Goal: Task Accomplishment & Management: Use online tool/utility

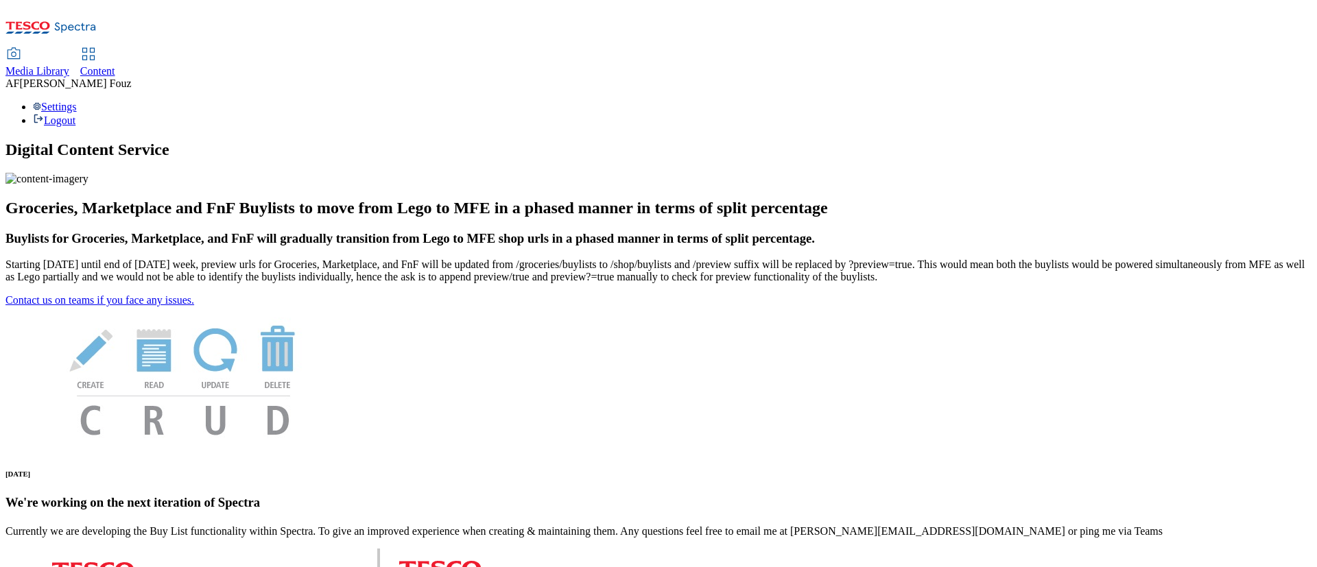
click at [115, 49] on link "Content" at bounding box center [97, 63] width 35 height 29
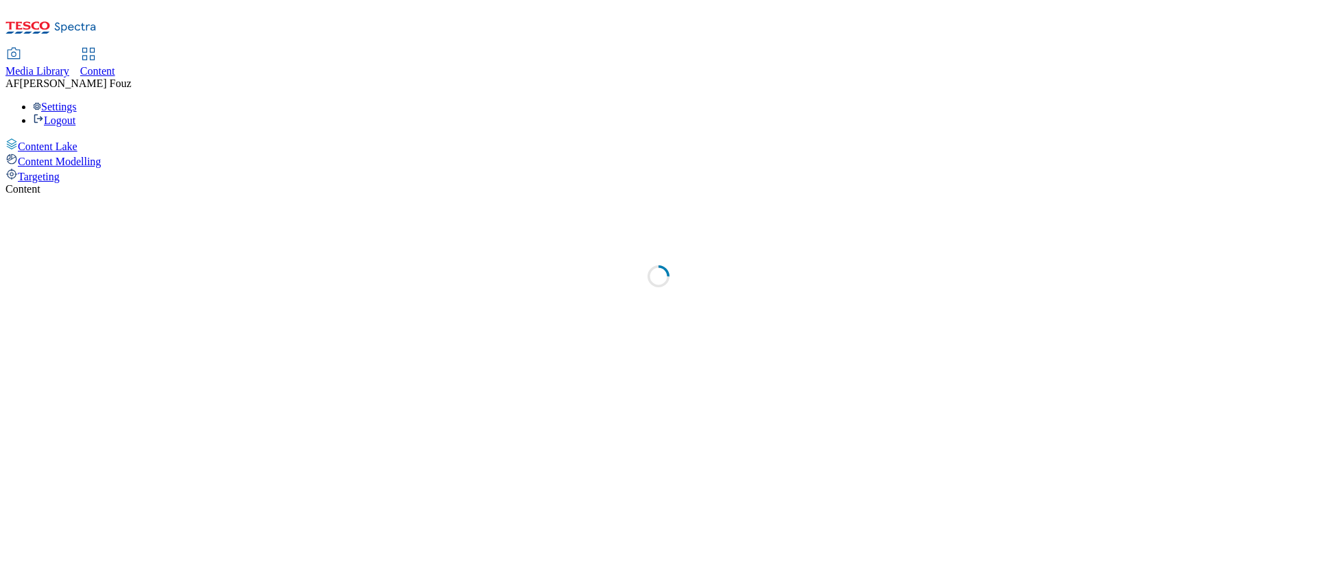
select select "ghs-uk"
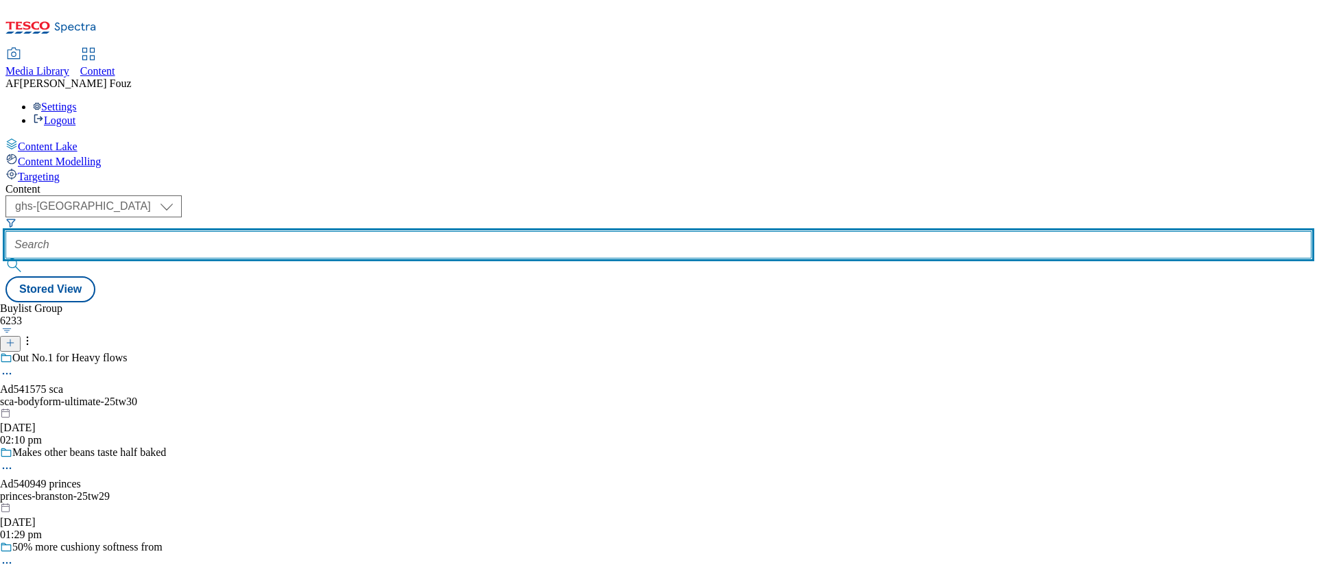
click at [334, 231] on input "text" at bounding box center [658, 244] width 1306 height 27
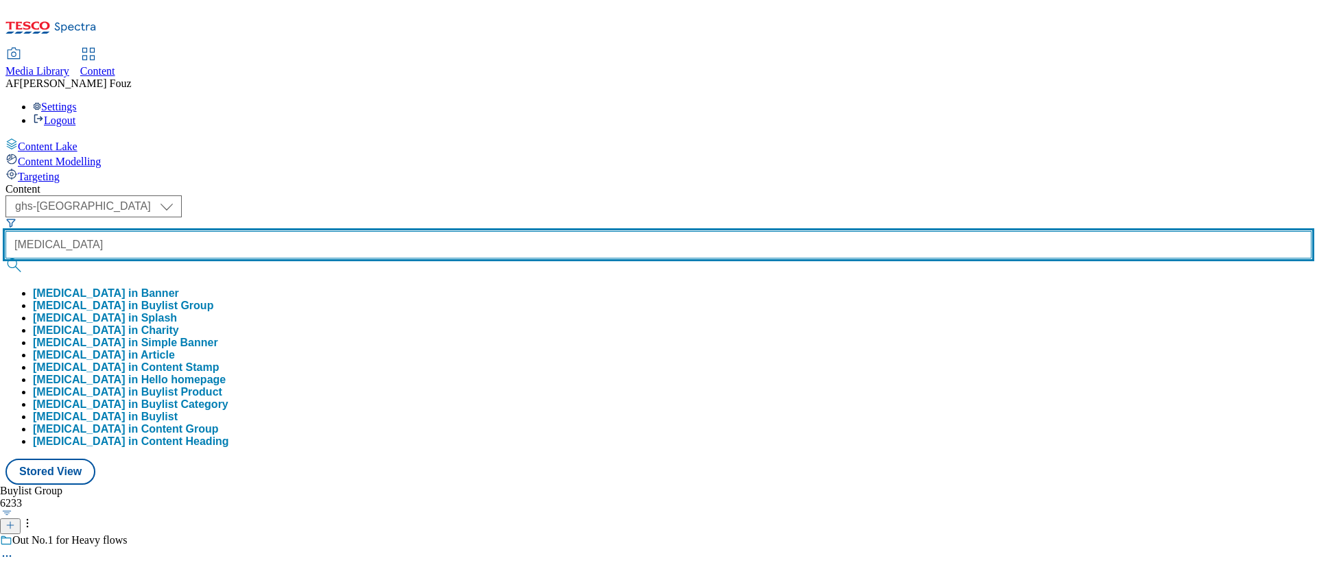
type input "AQUAFRESH"
click at [5, 259] on button "submit" at bounding box center [14, 266] width 19 height 14
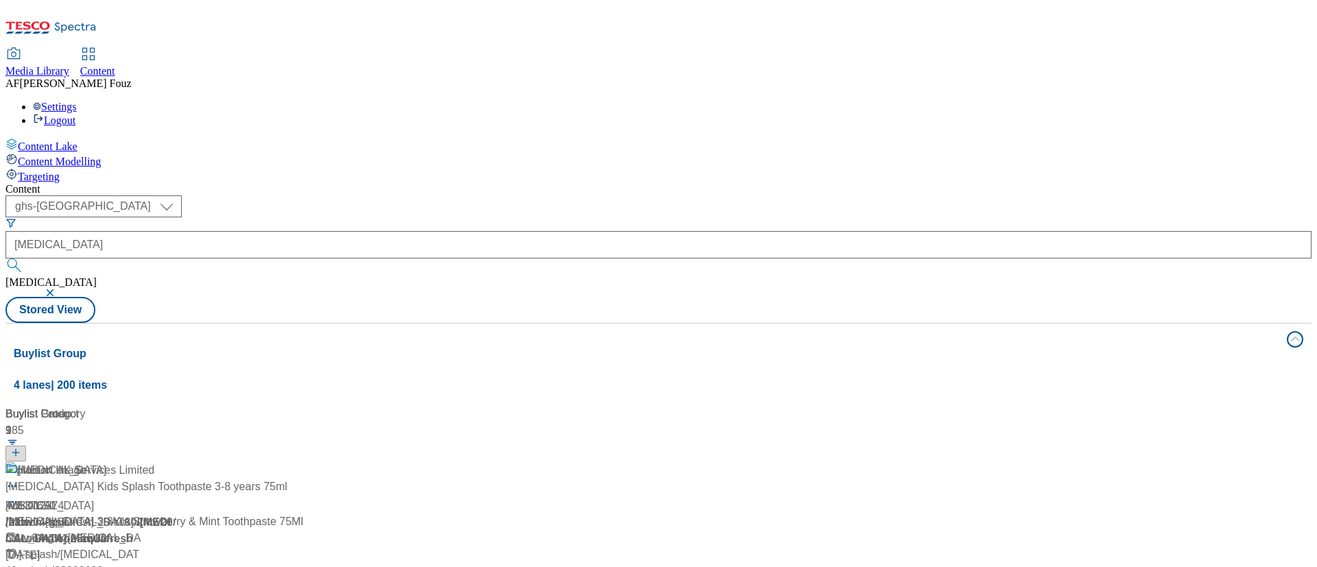
click at [562, 195] on div "( optional ) ghs-roi ghs-uk ghs-uk AQUAFRESH AQUAFRESH Stored View" at bounding box center [658, 259] width 1306 height 128
click at [94, 498] on div "Aquafresh" at bounding box center [49, 506] width 88 height 16
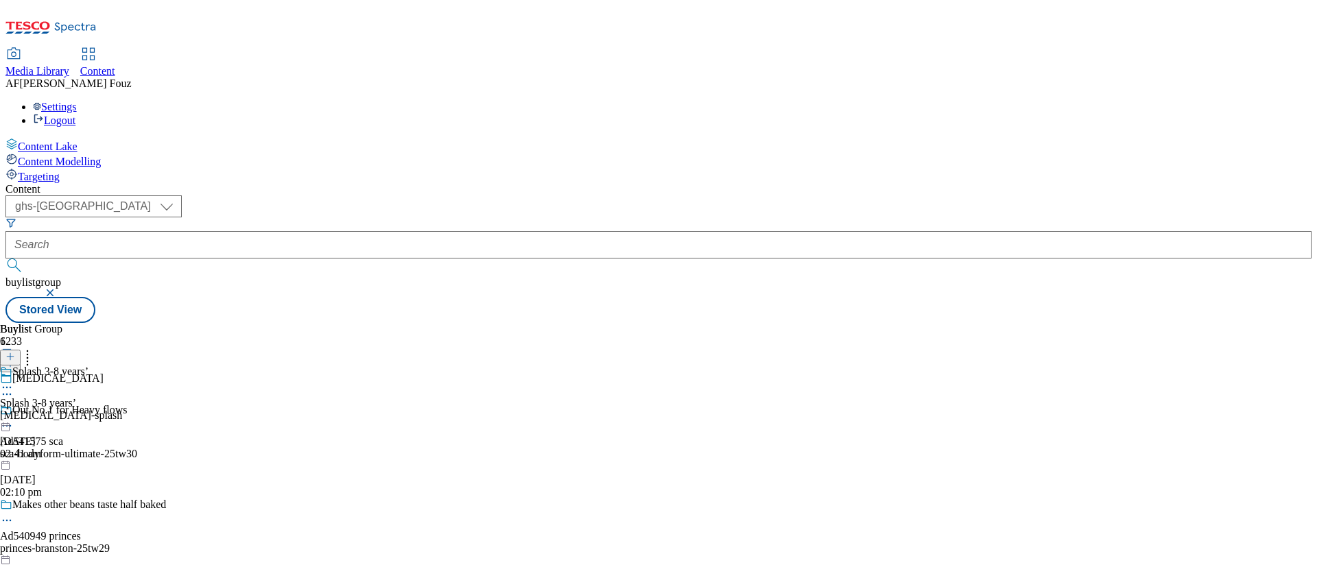
click at [122, 409] on div "aquafresh-splash" at bounding box center [61, 415] width 122 height 12
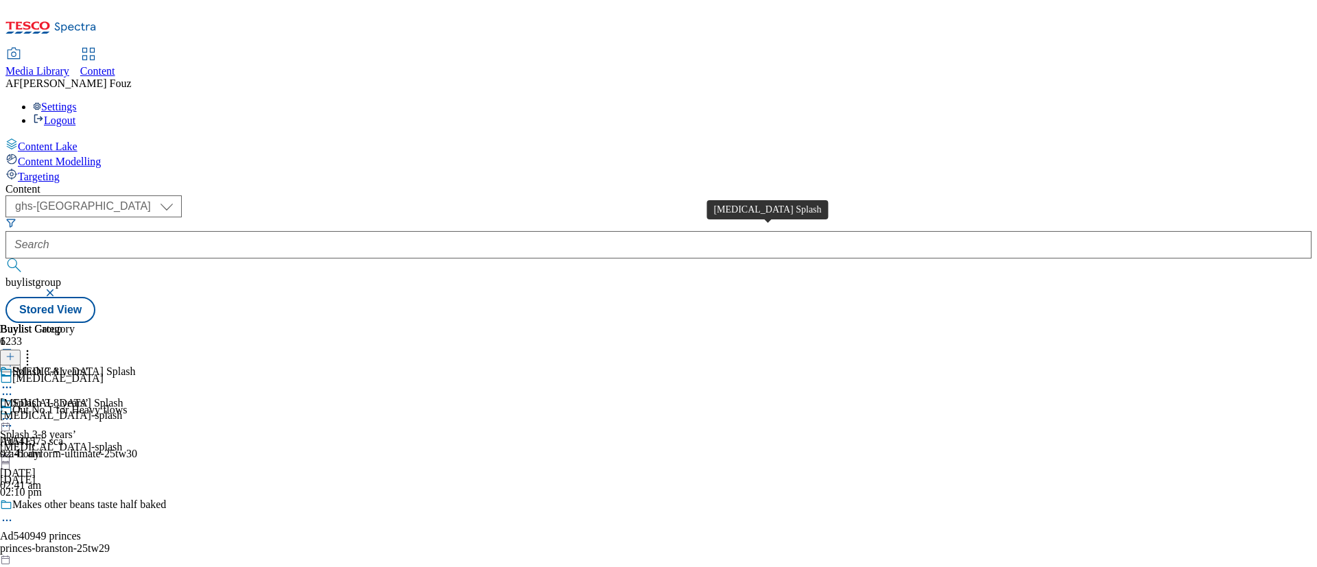
click at [136, 409] on div "aquafresh-splash" at bounding box center [68, 415] width 136 height 12
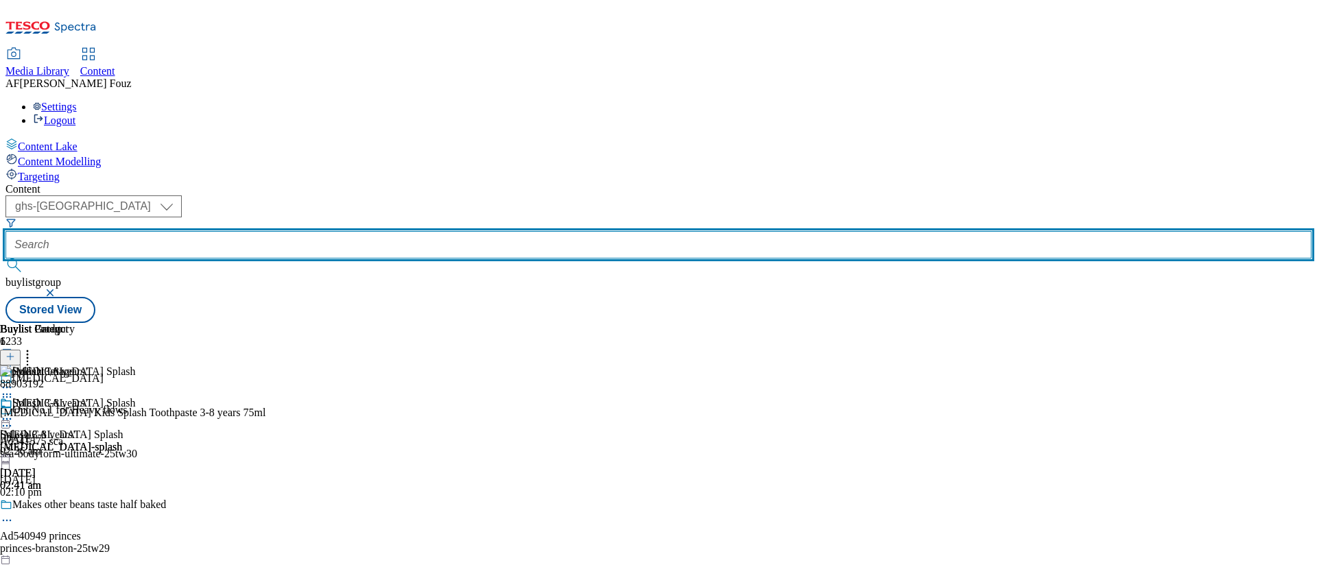
click at [335, 231] on input "text" at bounding box center [658, 244] width 1306 height 27
paste input "TUK012374"
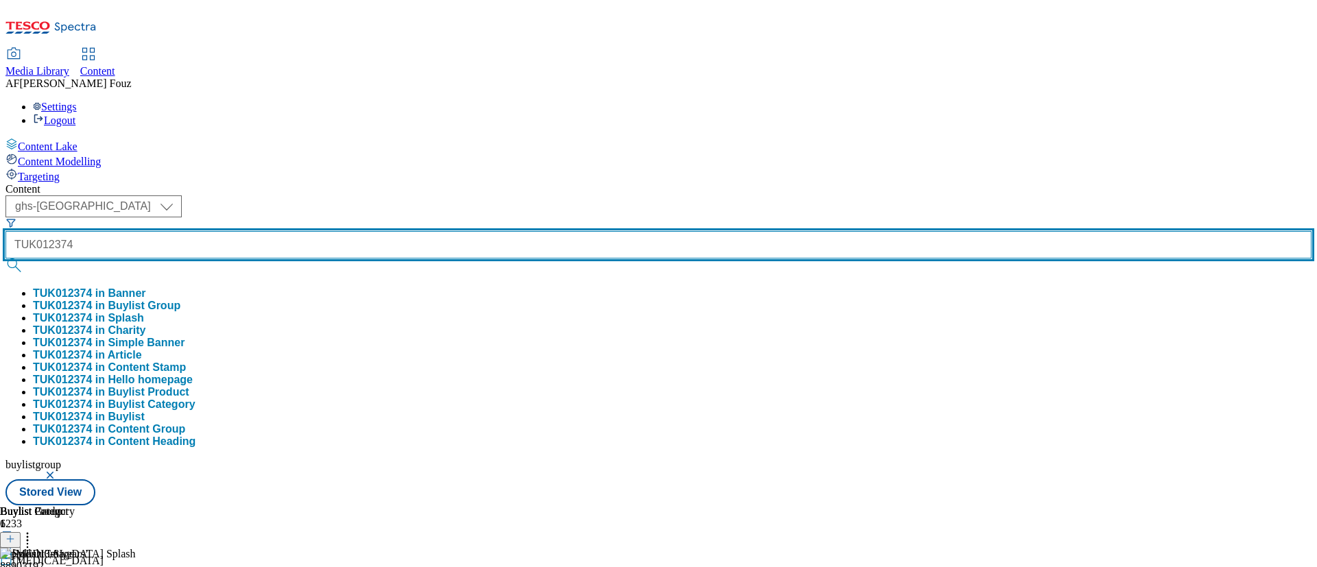
type input "TUK012374"
click at [5, 259] on button "submit" at bounding box center [14, 266] width 19 height 14
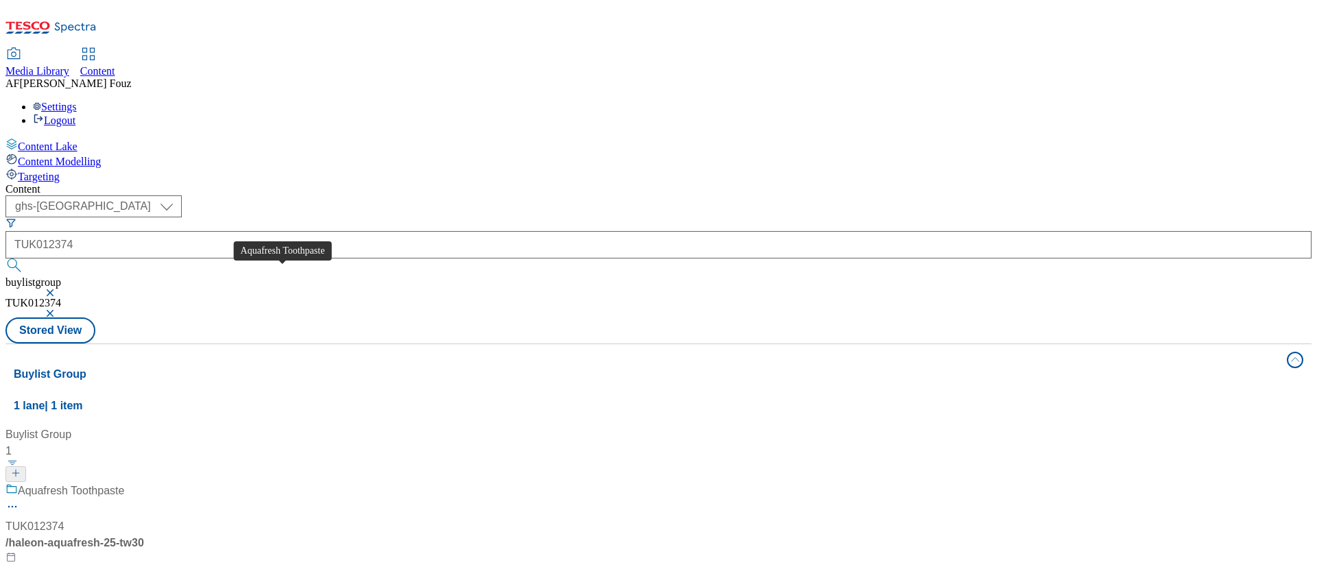
click at [64, 518] on div "TUK012374" at bounding box center [34, 526] width 58 height 16
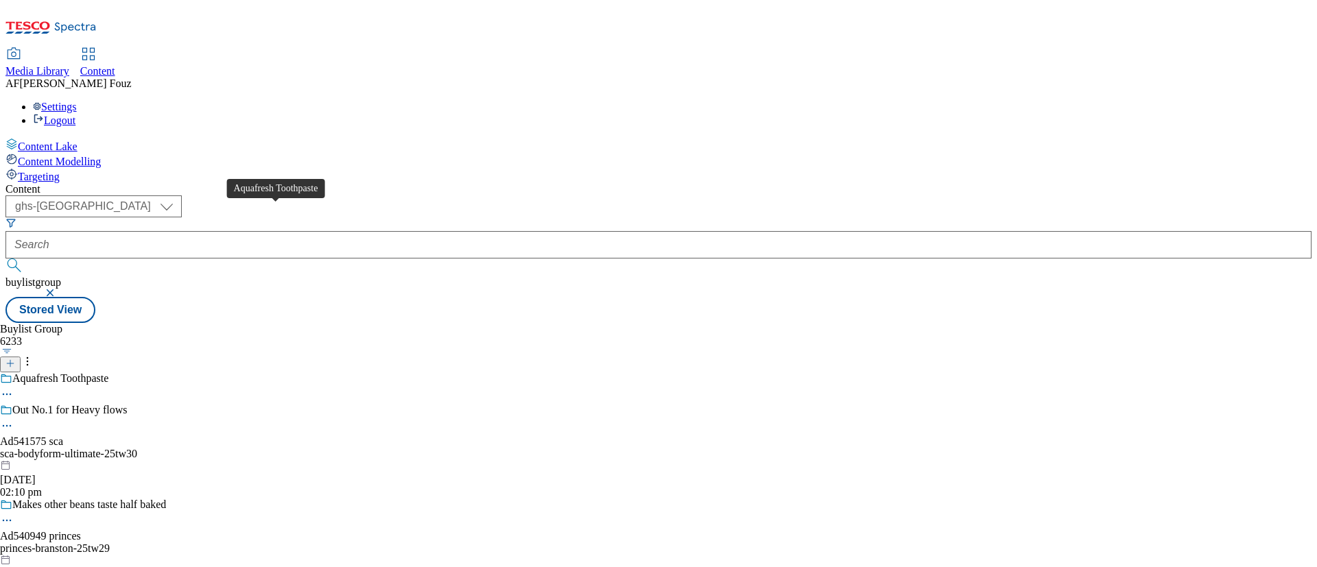
click at [108, 372] on div "Aquafresh Toothpaste" at bounding box center [60, 378] width 96 height 12
click at [14, 387] on icon at bounding box center [7, 394] width 14 height 14
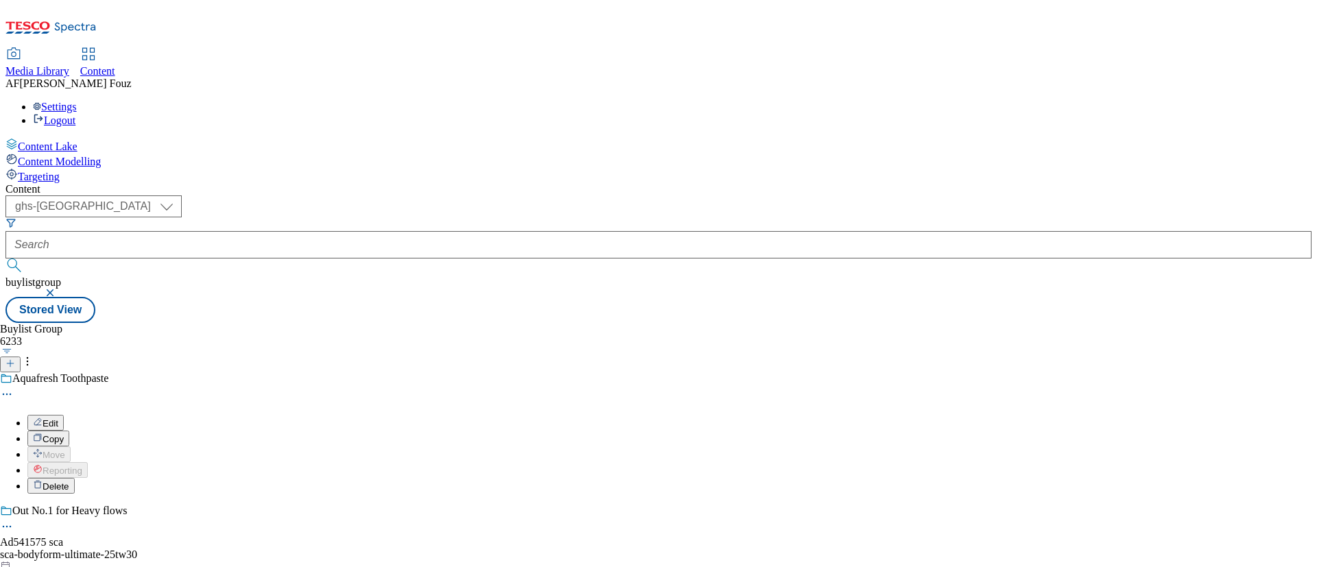
click at [293, 372] on div "Aquafresh Toothpaste Edit Copy Move Reporting Delete" at bounding box center [146, 432] width 293 height 121
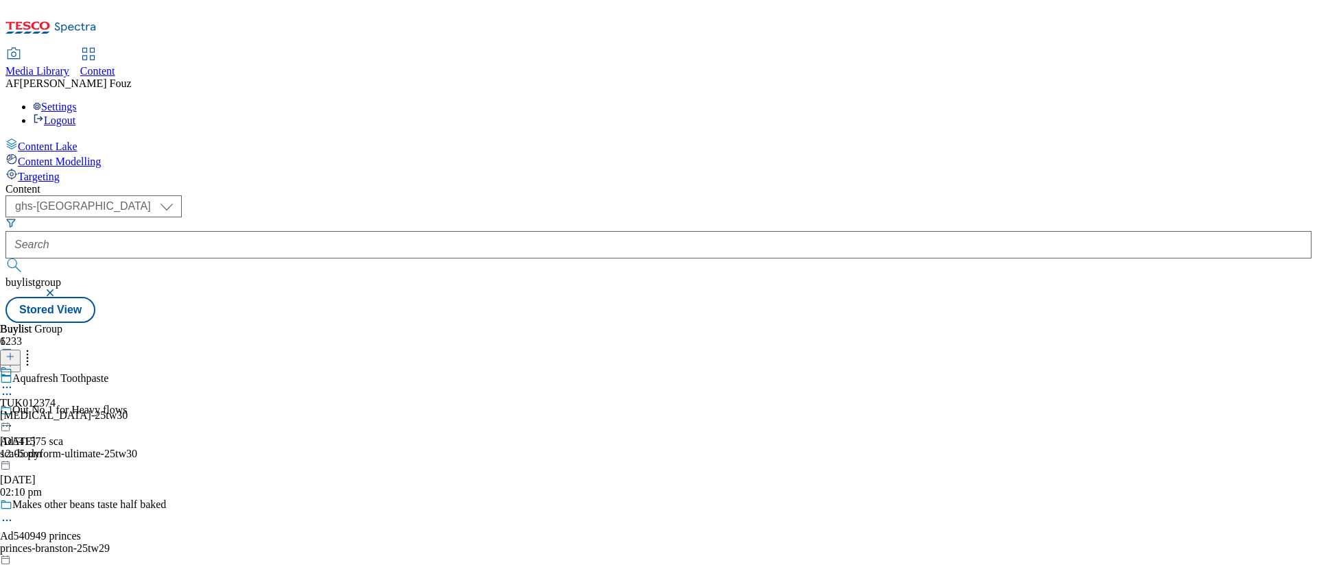
click at [128, 409] on div "aquafresh-25tw30" at bounding box center [64, 415] width 128 height 12
click at [128, 441] on div "aquafresh-25tw30" at bounding box center [64, 447] width 128 height 12
click at [14, 381] on icon at bounding box center [7, 388] width 14 height 14
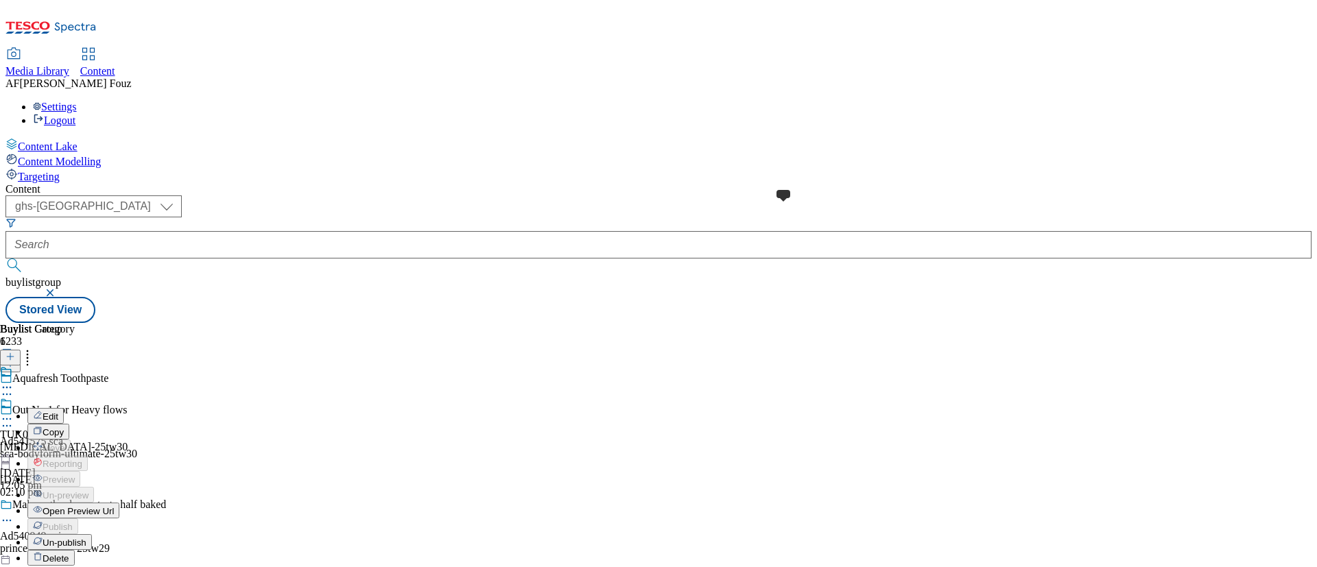
click at [119, 365] on div at bounding box center [59, 372] width 119 height 15
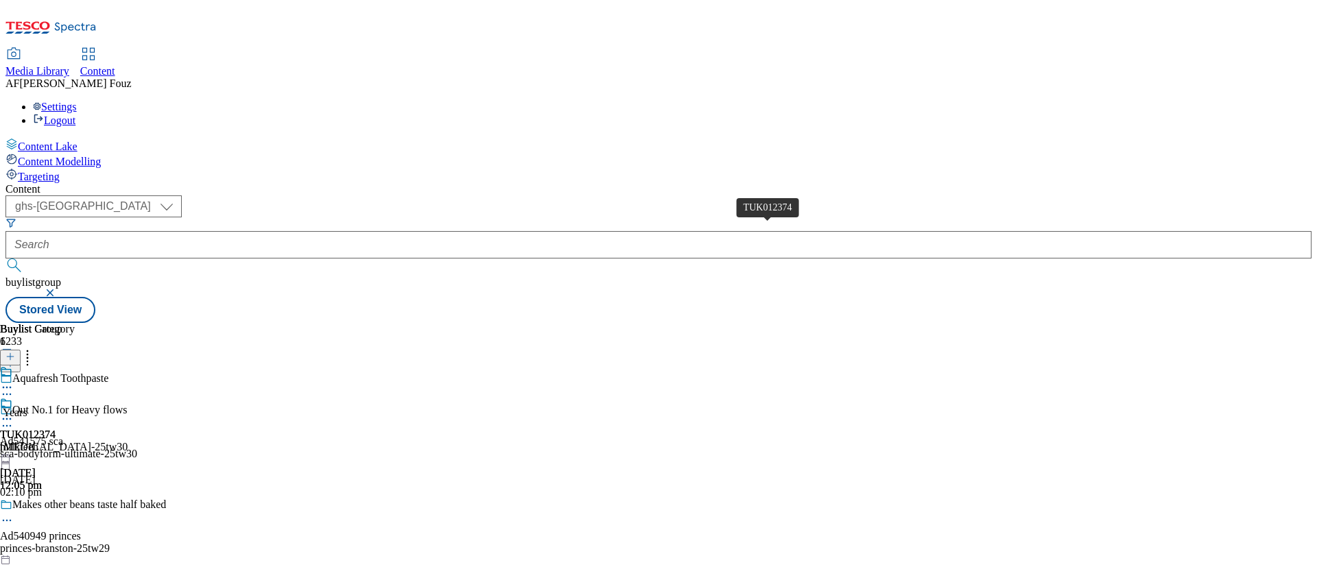
click at [56, 429] on span "TUK012374" at bounding box center [28, 435] width 56 height 12
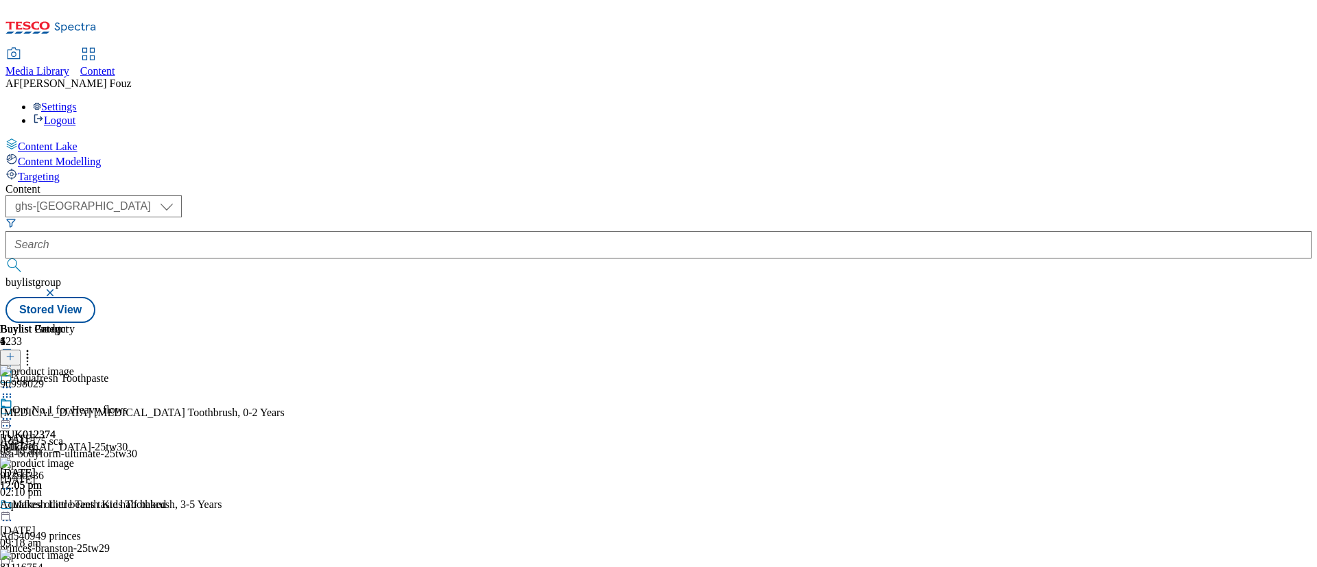
click at [14, 412] on icon at bounding box center [7, 419] width 14 height 14
click at [114, 538] on span "Open Preview Url" at bounding box center [78, 543] width 71 height 10
click at [14, 412] on icon at bounding box center [7, 419] width 14 height 14
click at [86, 566] on span "Un-publish" at bounding box center [65, 574] width 44 height 10
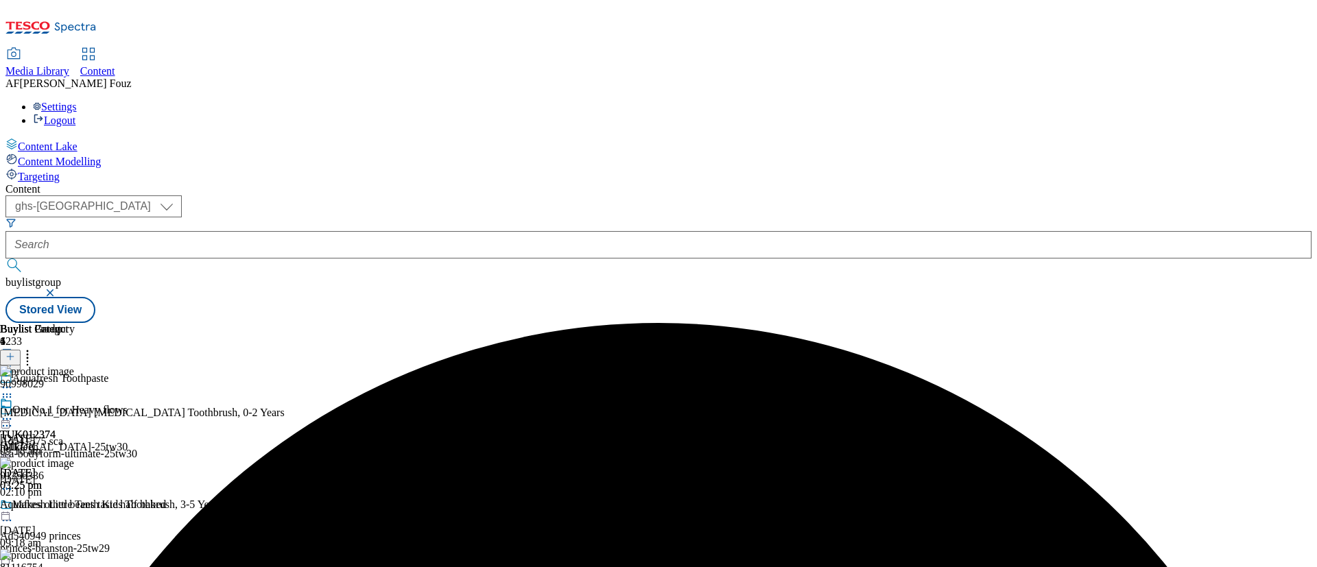
click at [15, 352] on icon at bounding box center [10, 357] width 10 height 10
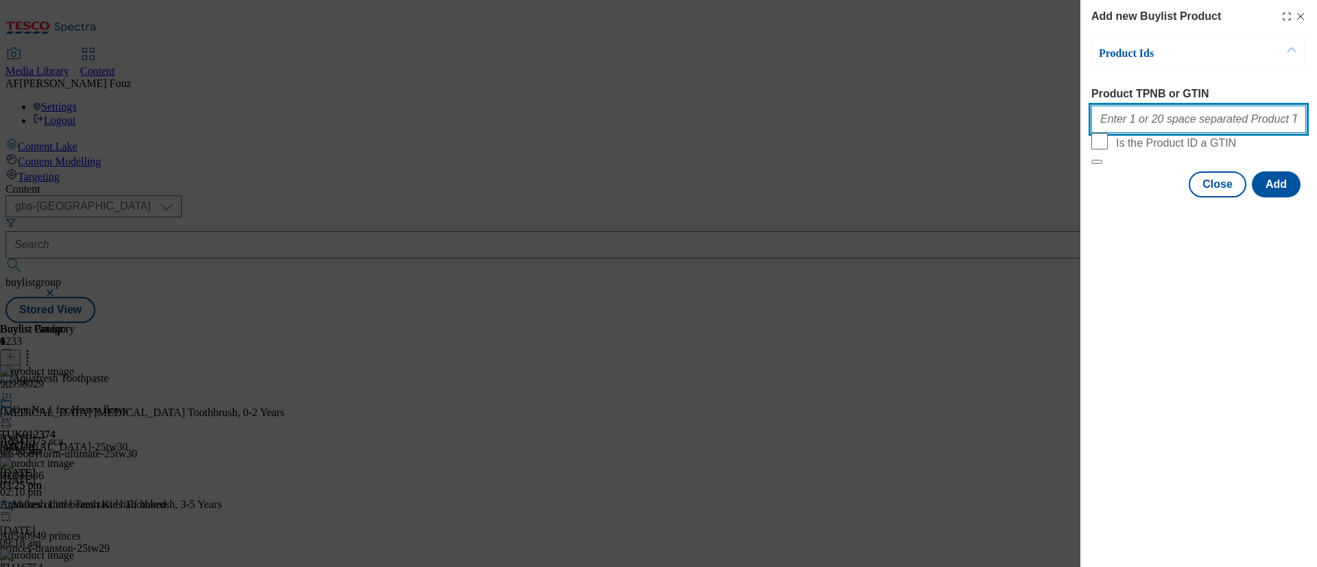
click at [1121, 122] on input "Product TPNB or GTIN" at bounding box center [1198, 119] width 215 height 27
paste input "90998029 91256336 74168299 61452116 81116754 81116731 84538526 88903192"
type input "90998029 91256336 74168299 61452116 81116754 81116731 84538526 88903192"
click at [1280, 197] on button "Add" at bounding box center [1275, 184] width 49 height 26
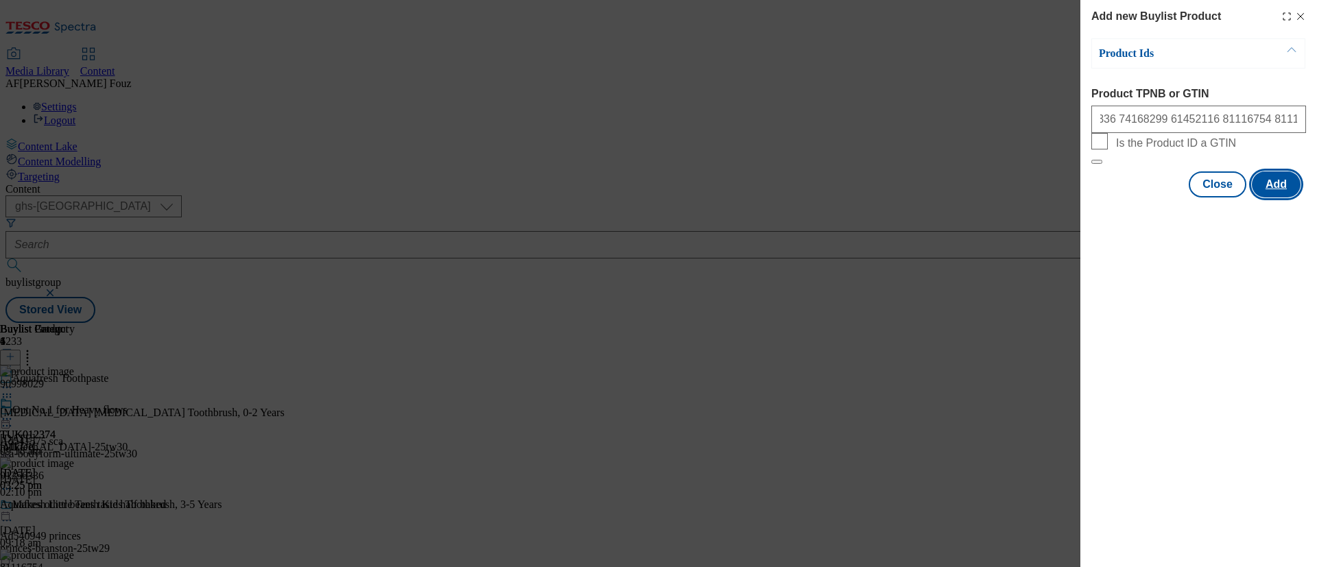
scroll to position [0, 0]
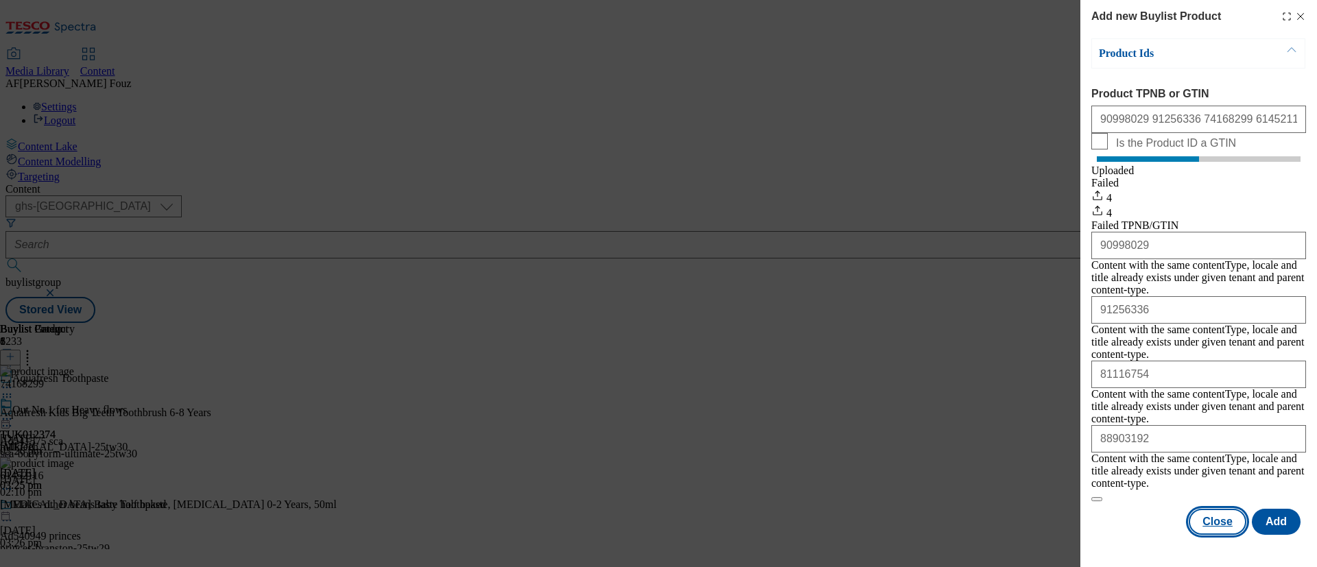
click at [1214, 509] on button "Close" at bounding box center [1217, 522] width 58 height 26
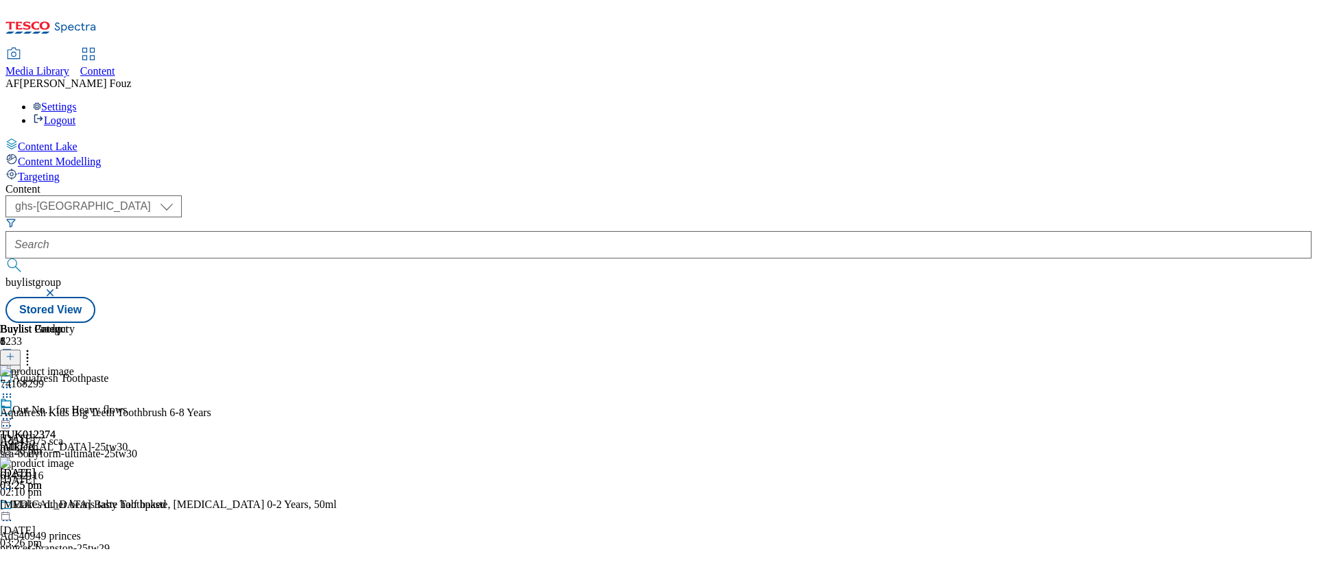
click at [34, 348] on icon at bounding box center [28, 355] width 14 height 14
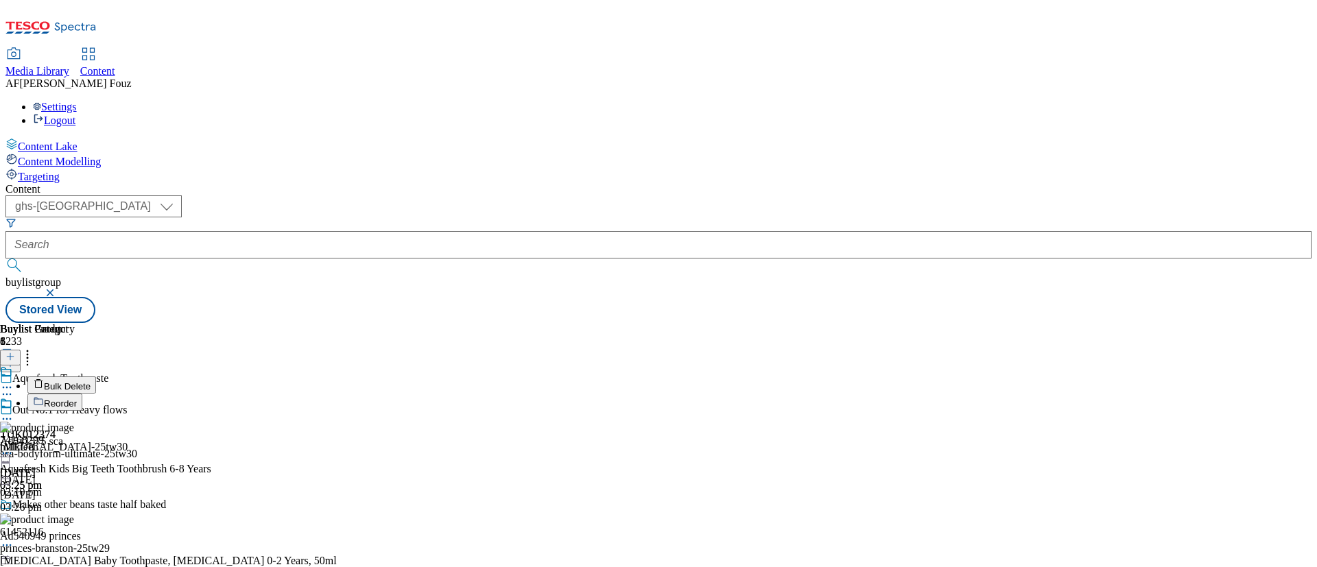
click at [1260, 323] on div "Buylist Group 6233 Aquafresh Toothpaste Out No.1 for Heavy flows Ad541575 sca s…" at bounding box center [658, 323] width 1306 height 0
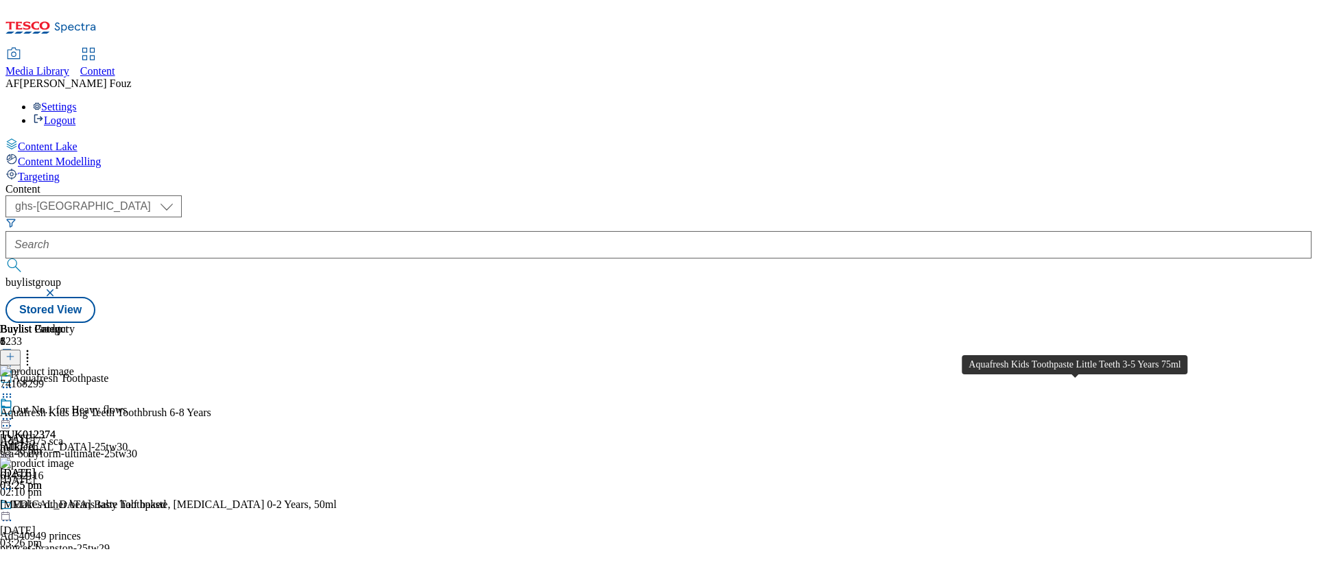
scroll to position [700, 0]
click at [34, 348] on icon at bounding box center [28, 355] width 14 height 14
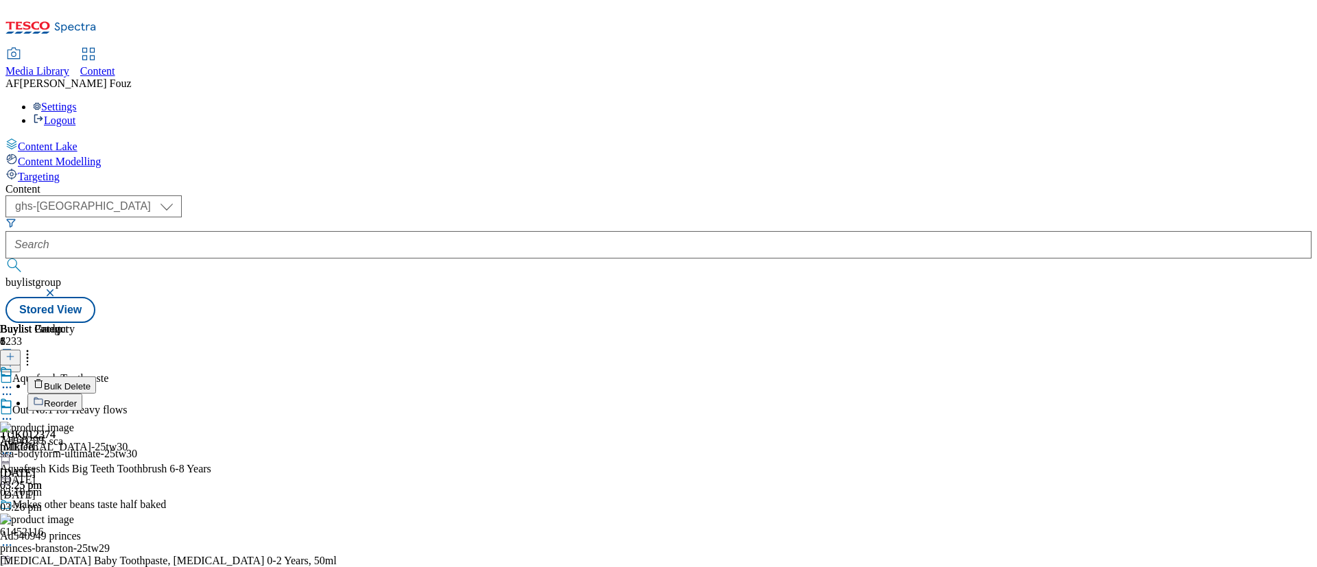
click at [82, 394] on button "Reorder" at bounding box center [54, 402] width 55 height 17
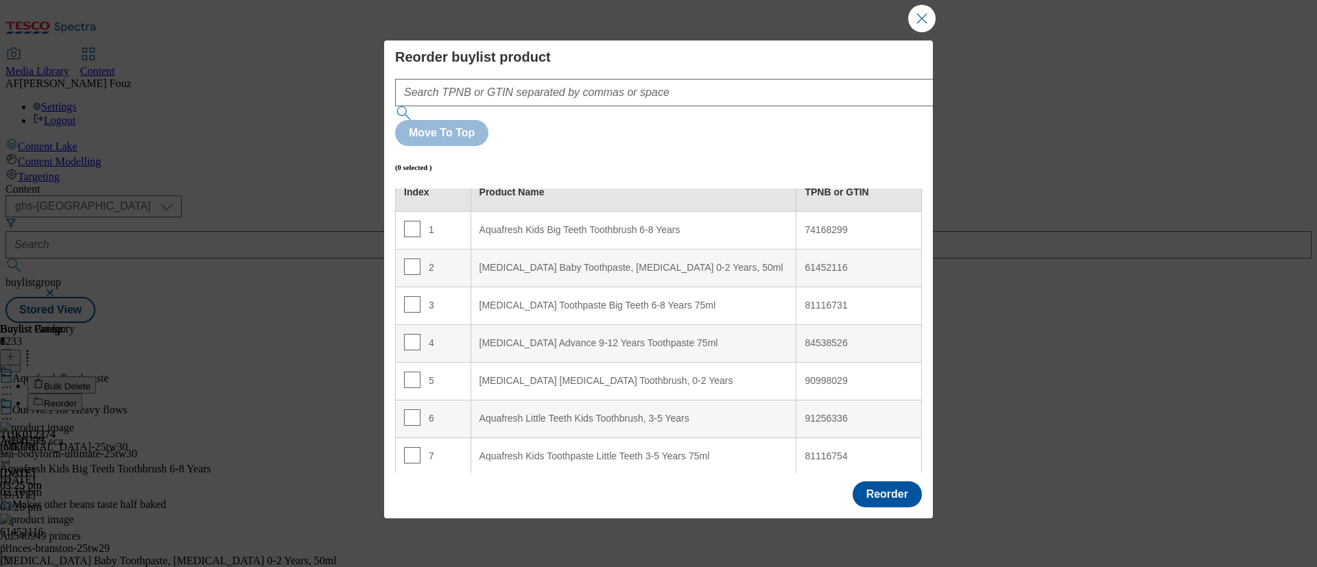
scroll to position [22, 0]
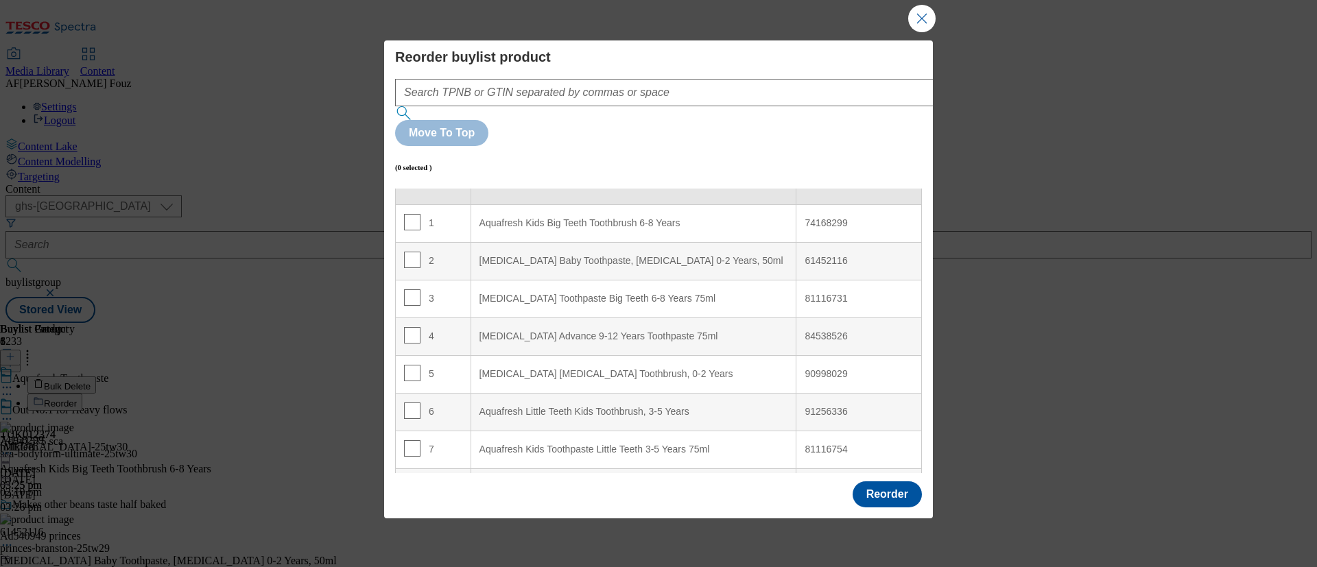
click at [714, 368] on div "Aquafresh Milk Teeth Toothbrush, 0-2 Years" at bounding box center [633, 374] width 309 height 12
click at [413, 365] on input "Modal" at bounding box center [412, 373] width 16 height 16
checkbox input "true"
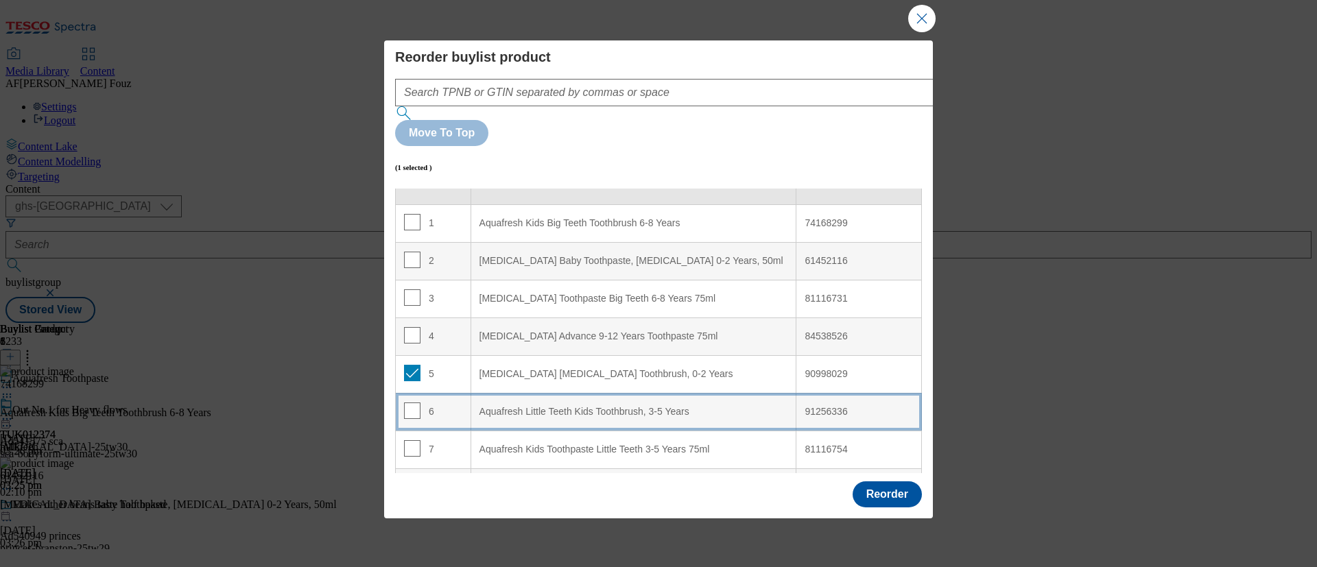
click at [409, 403] on span "Modal" at bounding box center [412, 411] width 16 height 16
click at [413, 403] on input "Modal" at bounding box center [412, 411] width 16 height 16
checkbox input "true"
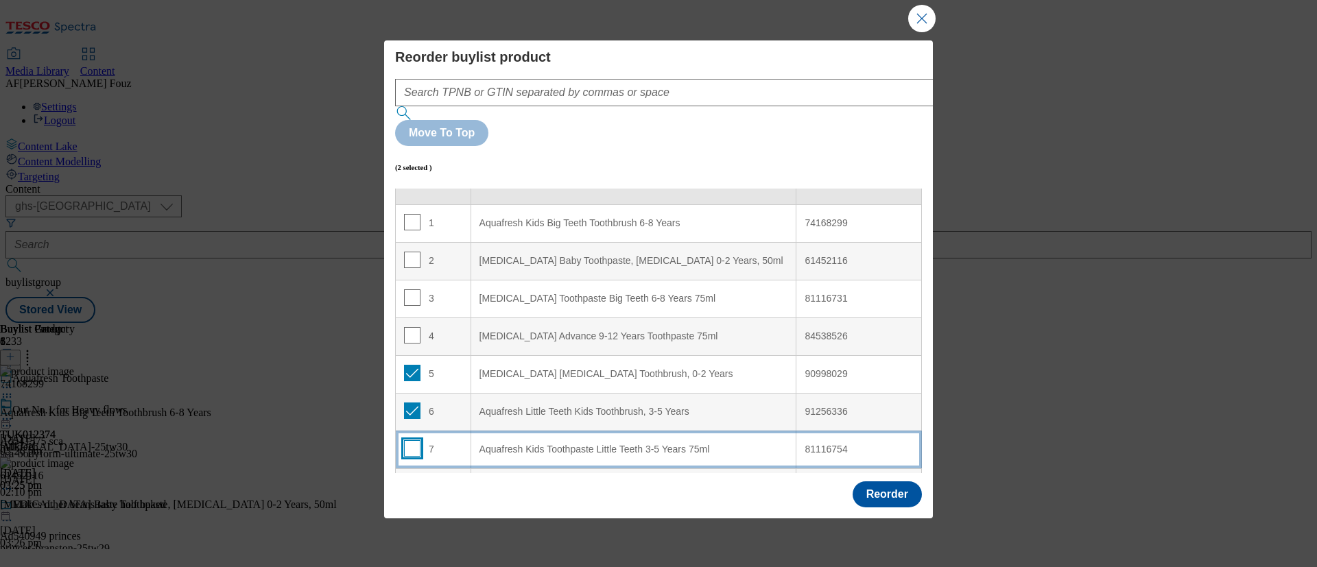
click at [413, 440] on input "Modal" at bounding box center [412, 448] width 16 height 16
checkbox input "true"
click at [409, 478] on input "Modal" at bounding box center [412, 486] width 16 height 16
checkbox input "true"
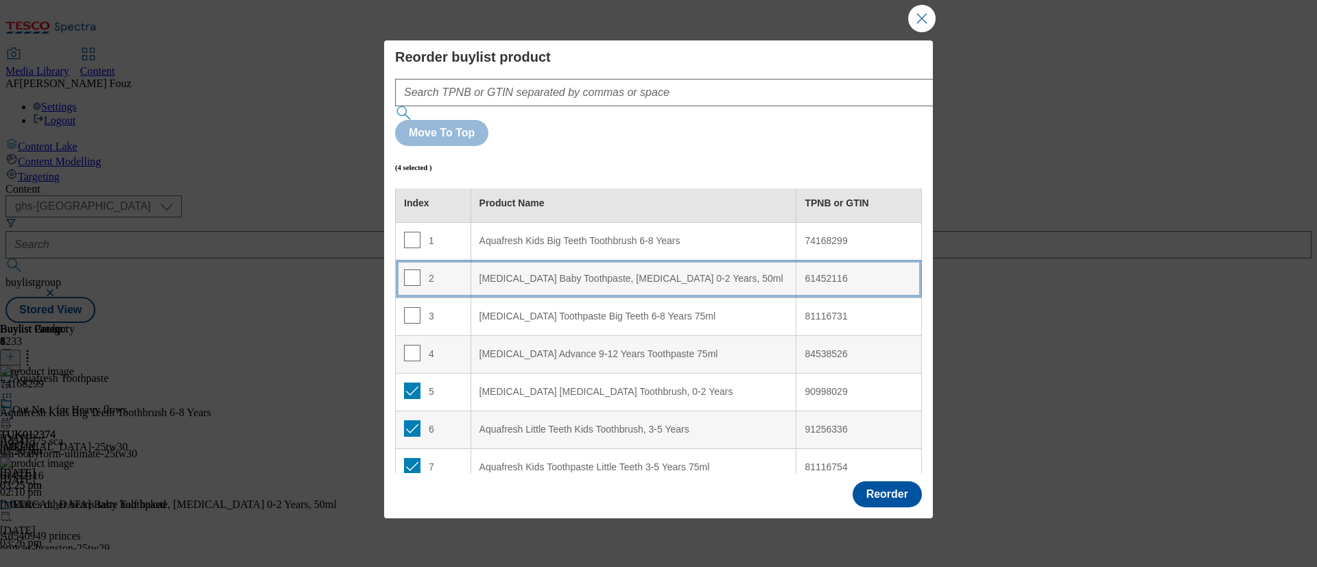
scroll to position [0, 0]
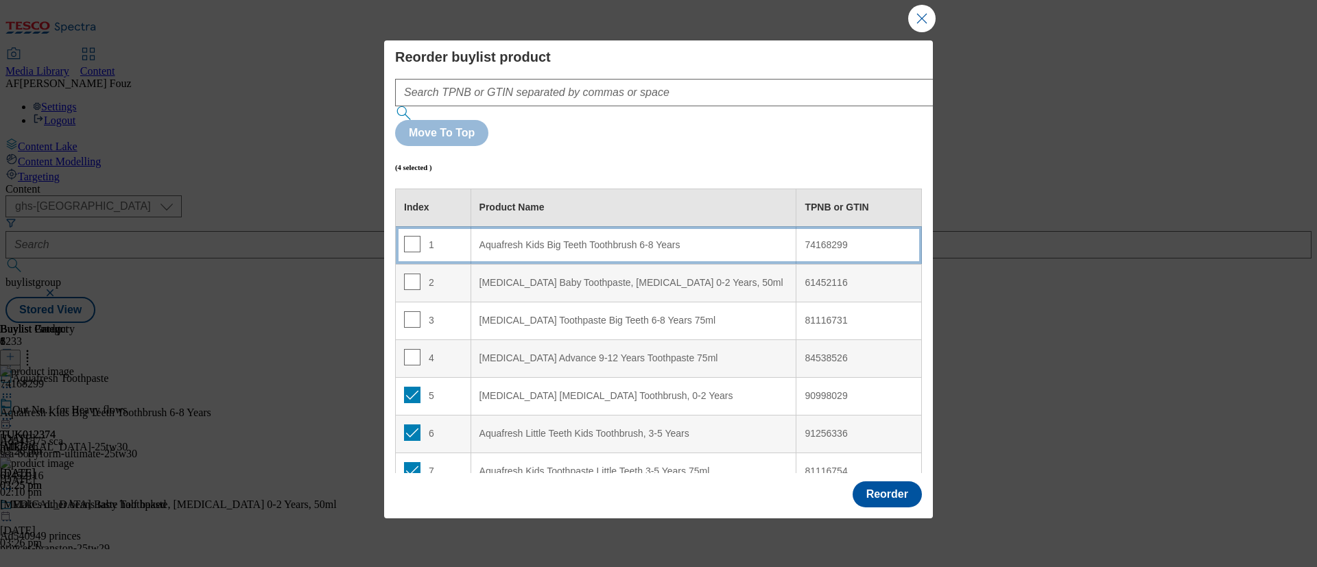
click at [515, 239] on div "Aquafresh Kids Big Teeth Toothbrush 6-8 Years" at bounding box center [633, 245] width 309 height 12
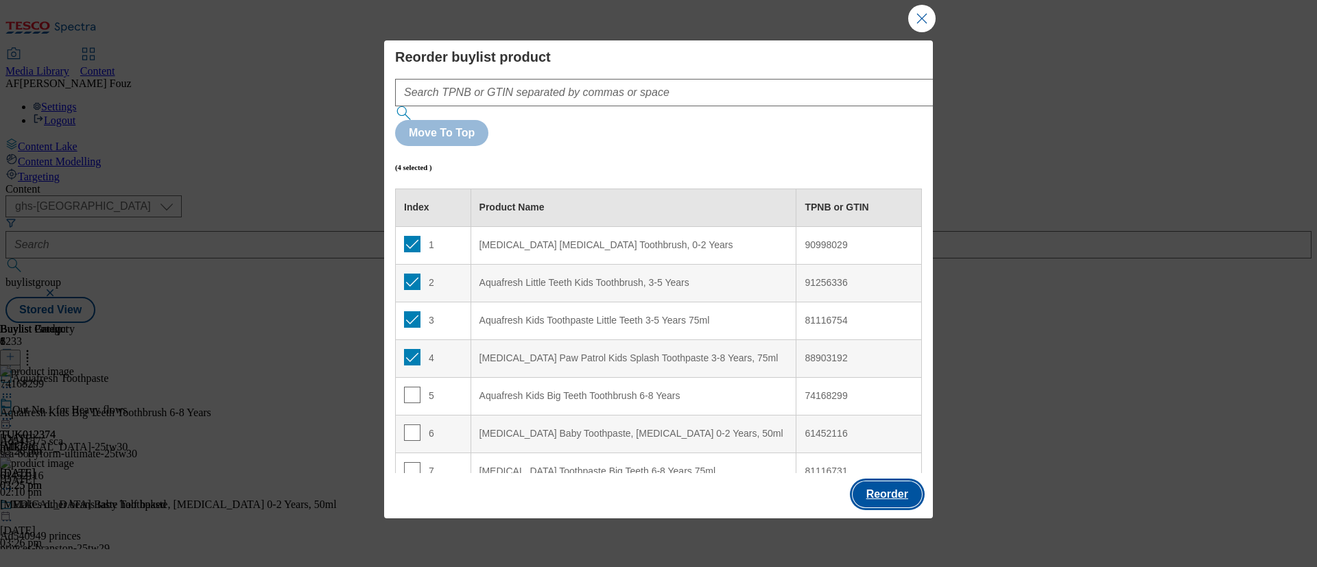
click at [894, 484] on button "Reorder" at bounding box center [886, 494] width 69 height 26
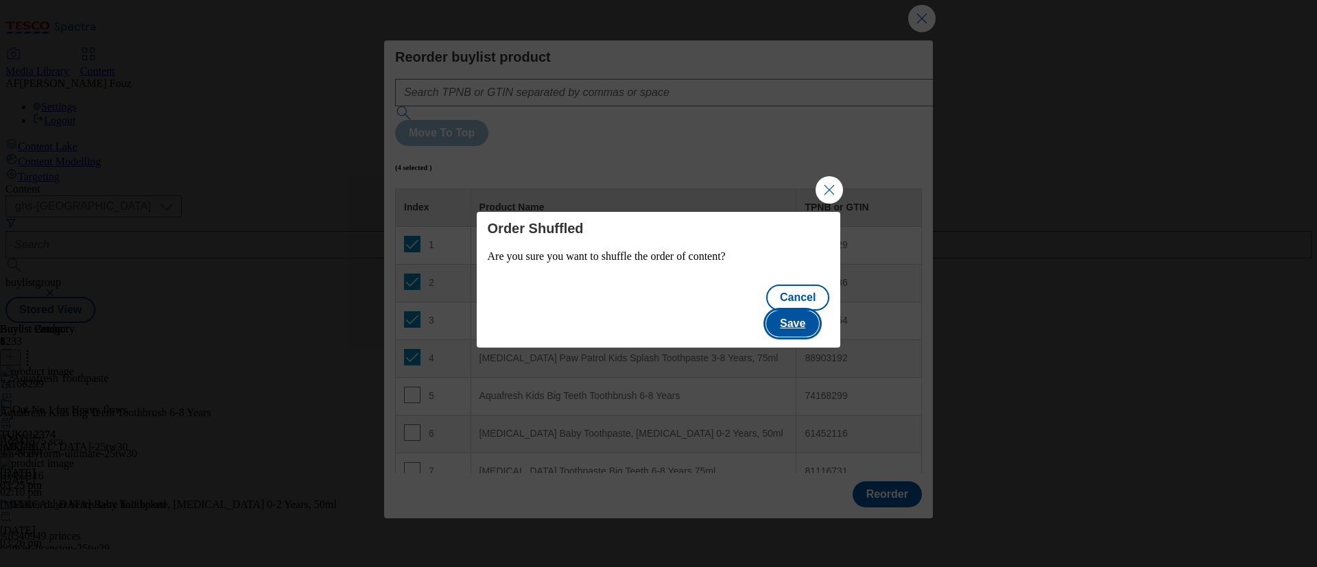
click at [811, 311] on button "Save" at bounding box center [792, 324] width 53 height 26
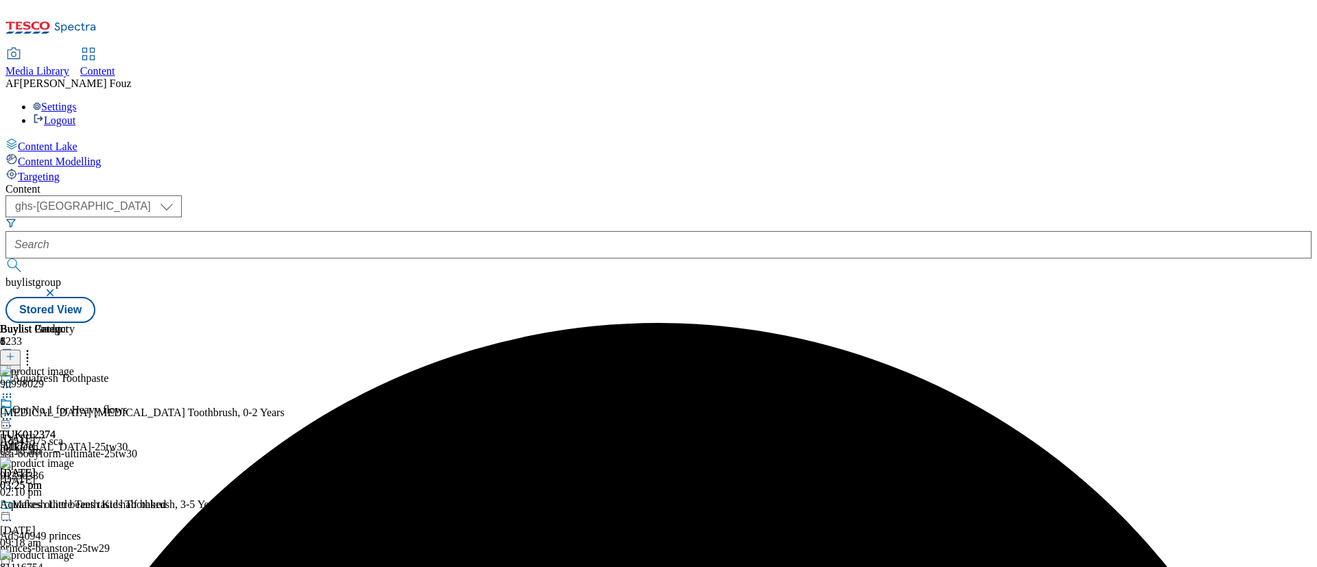
click at [34, 348] on icon at bounding box center [28, 355] width 14 height 14
click at [75, 397] on div "TUK012374 milkteeh 11 Sept 2025 03:25 pm" at bounding box center [37, 444] width 75 height 95
click at [75, 412] on div at bounding box center [37, 420] width 75 height 16
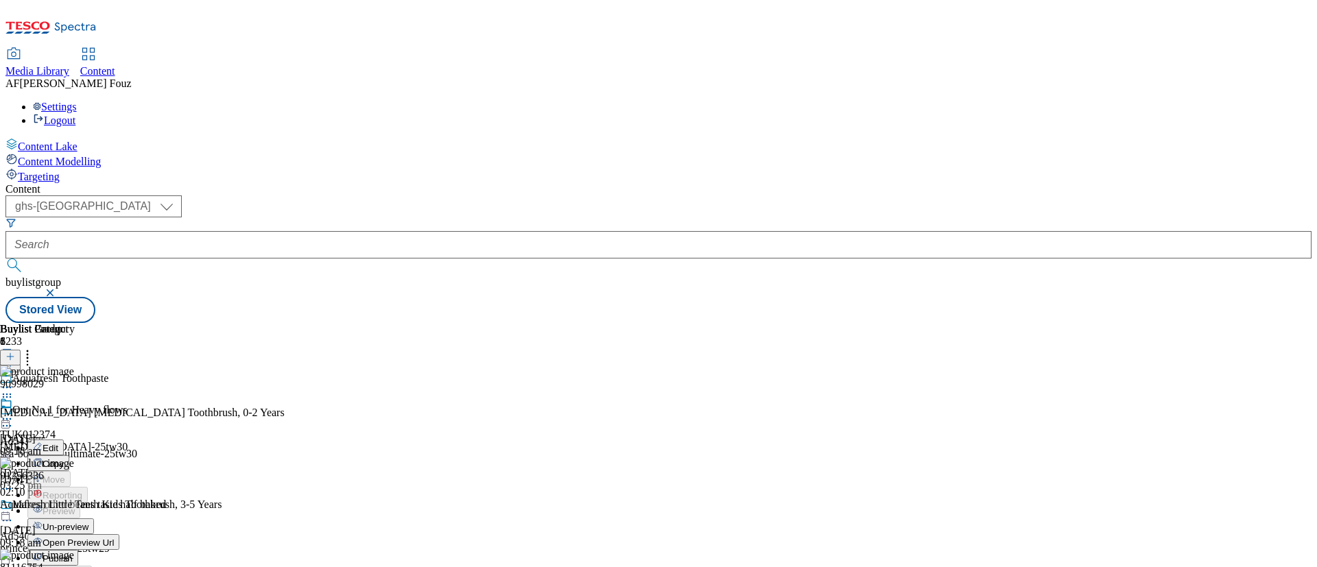
click at [114, 538] on span "Open Preview Url" at bounding box center [78, 543] width 71 height 10
click at [14, 412] on icon at bounding box center [7, 419] width 14 height 14
click at [73, 553] on span "Publish" at bounding box center [58, 558] width 30 height 10
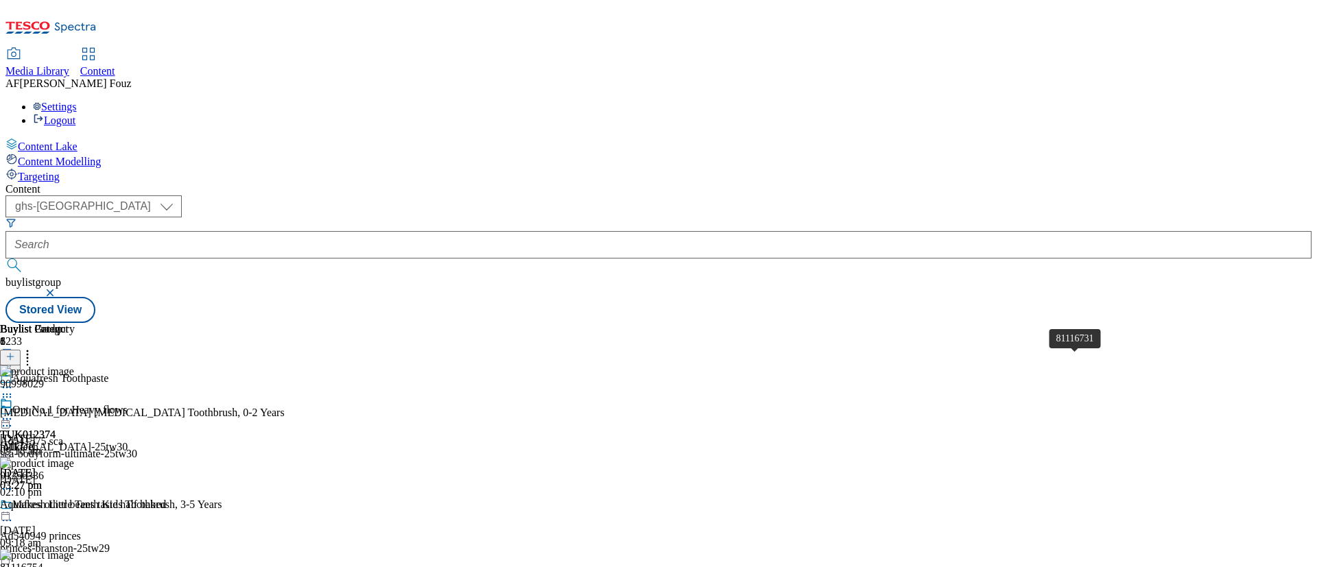
scroll to position [90, 0]
click at [34, 348] on icon at bounding box center [28, 355] width 14 height 14
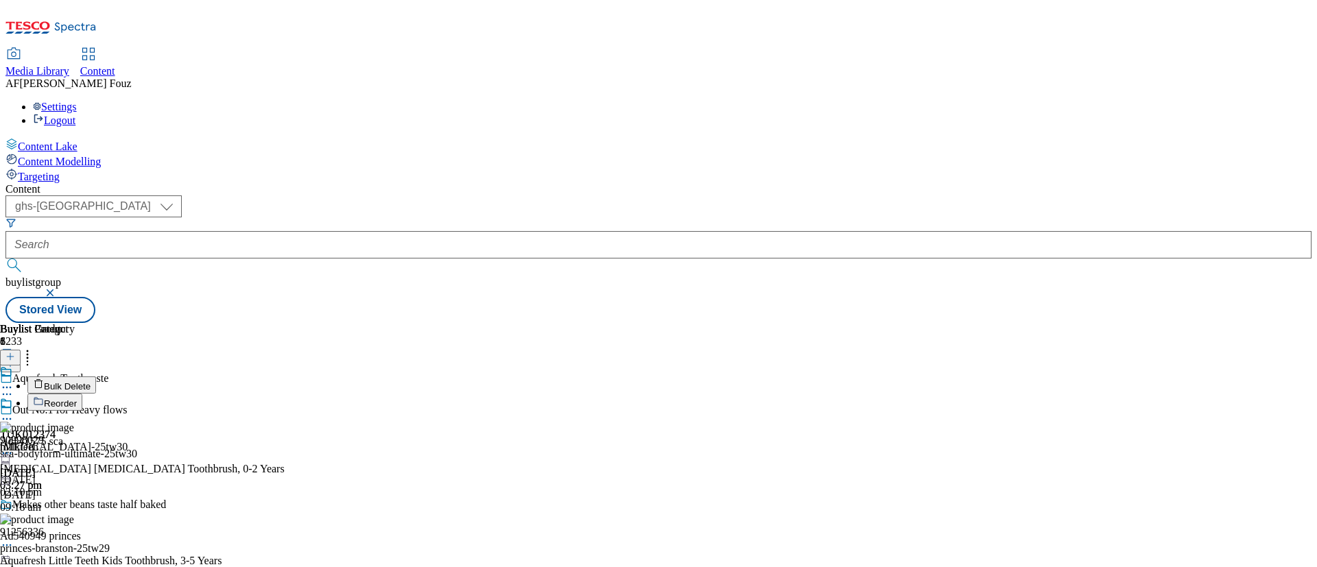
click at [77, 398] on span "Reorder" at bounding box center [60, 403] width 33 height 10
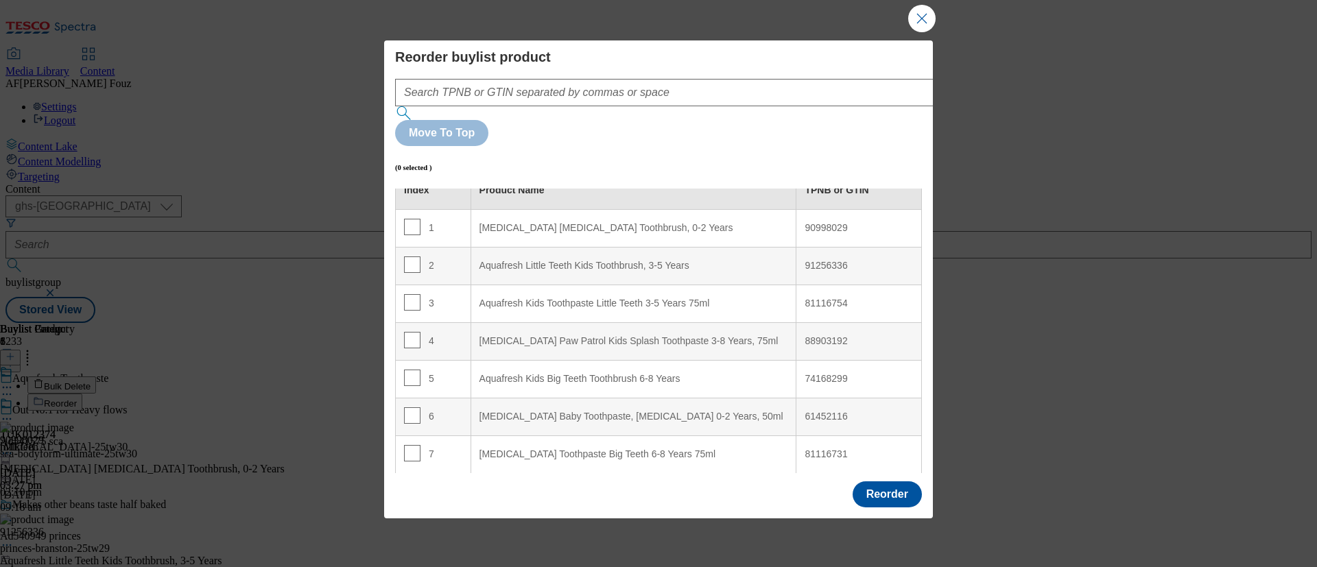
scroll to position [22, 0]
click at [919, 16] on button "Close Modal" at bounding box center [921, 18] width 27 height 27
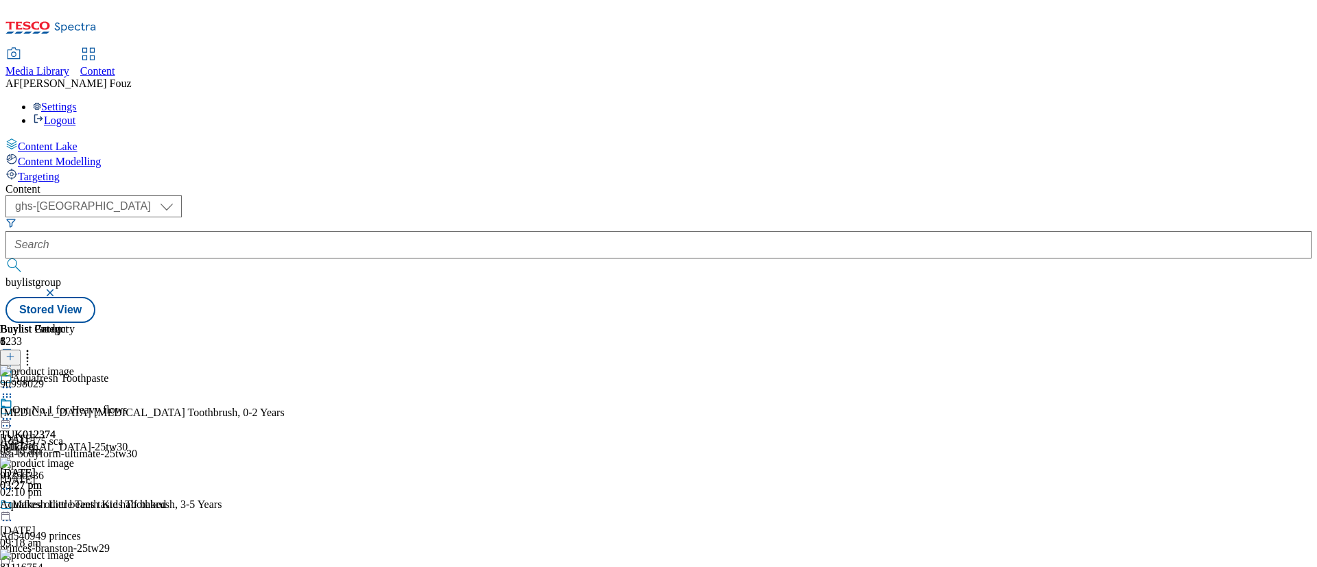
click at [75, 412] on div at bounding box center [37, 420] width 75 height 16
click at [114, 538] on span "Open Preview Url" at bounding box center [78, 543] width 71 height 10
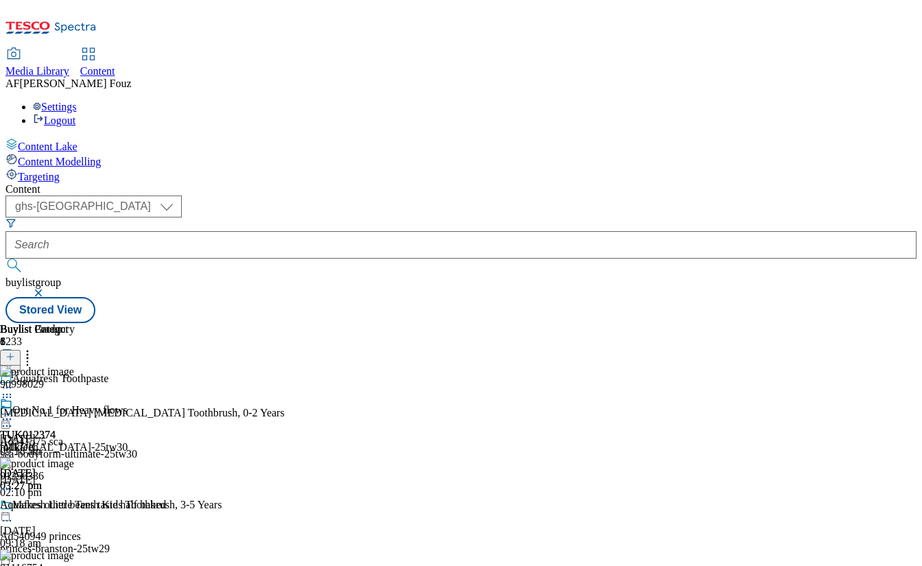
scroll to position [0, 296]
click at [34, 348] on icon at bounding box center [28, 355] width 14 height 14
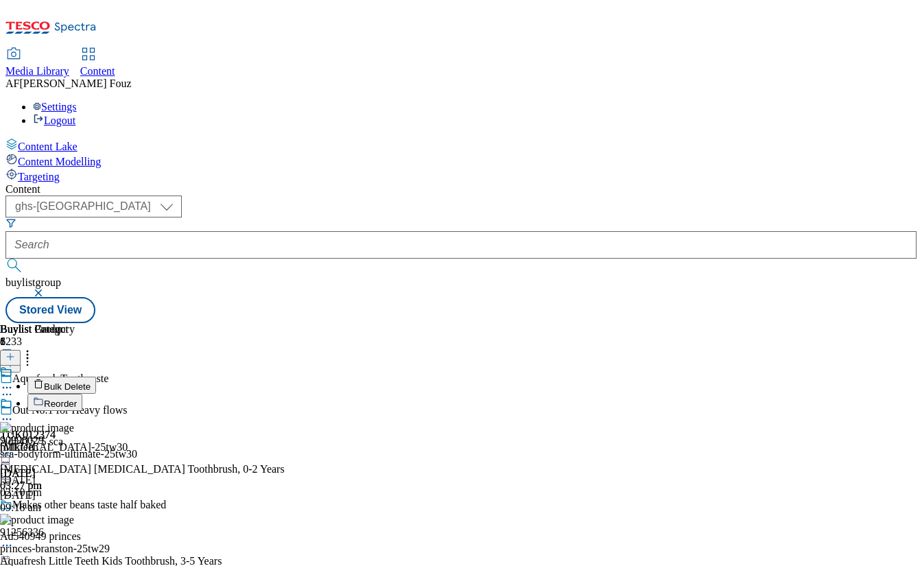
click at [77, 398] on span "Reorder" at bounding box center [60, 403] width 33 height 10
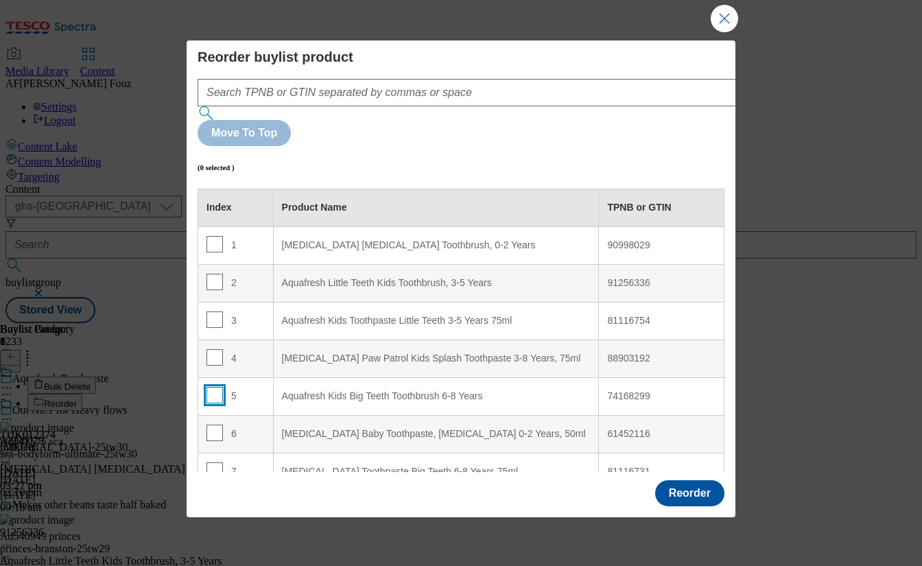
click at [212, 387] on input "Modal" at bounding box center [214, 395] width 16 height 16
checkbox input "true"
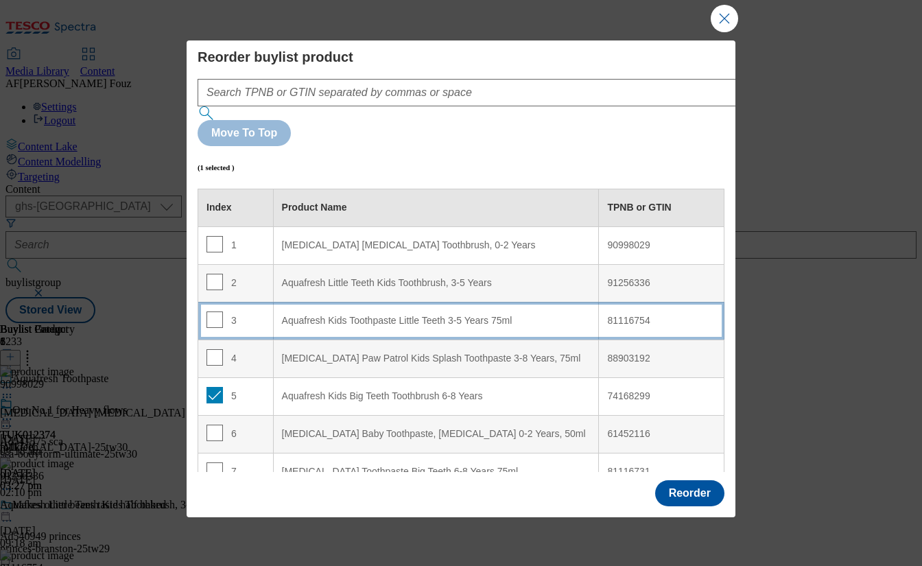
click at [389, 315] on div "Aquafresh Kids Toothpaste Little Teeth 3-5 Years 75ml" at bounding box center [436, 321] width 309 height 12
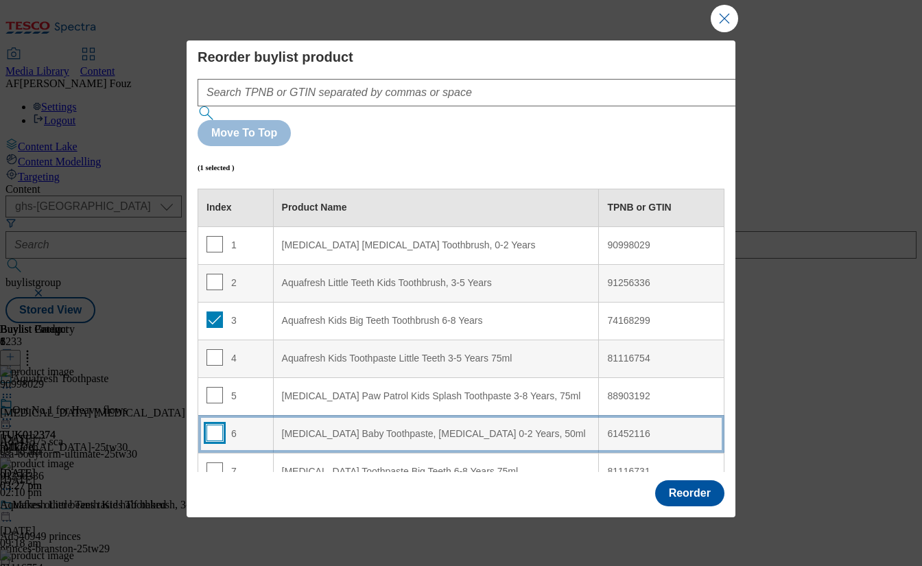
click at [218, 424] on input "Modal" at bounding box center [214, 432] width 16 height 16
checkbox input "true"
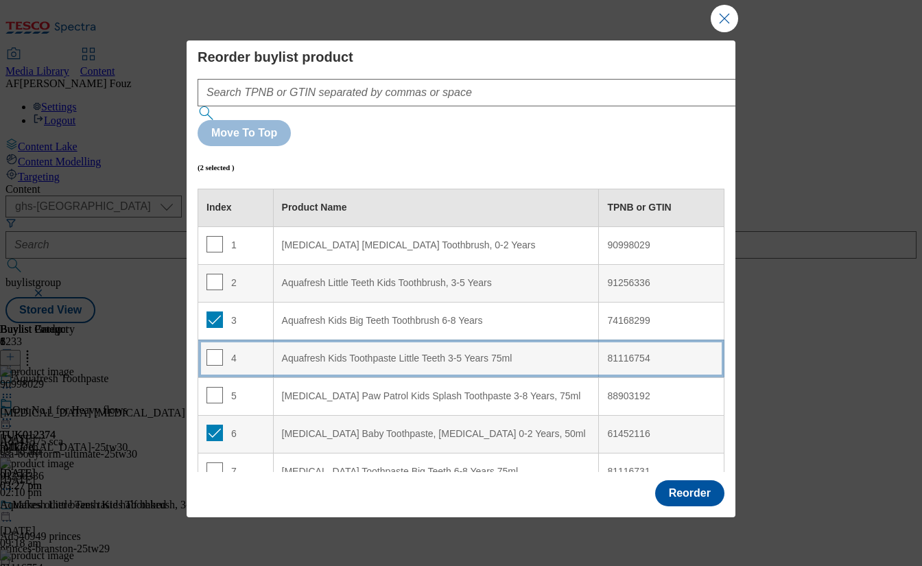
click at [404, 352] on div "Aquafresh Kids Toothpaste Little Teeth 3-5 Years 75ml" at bounding box center [436, 358] width 309 height 12
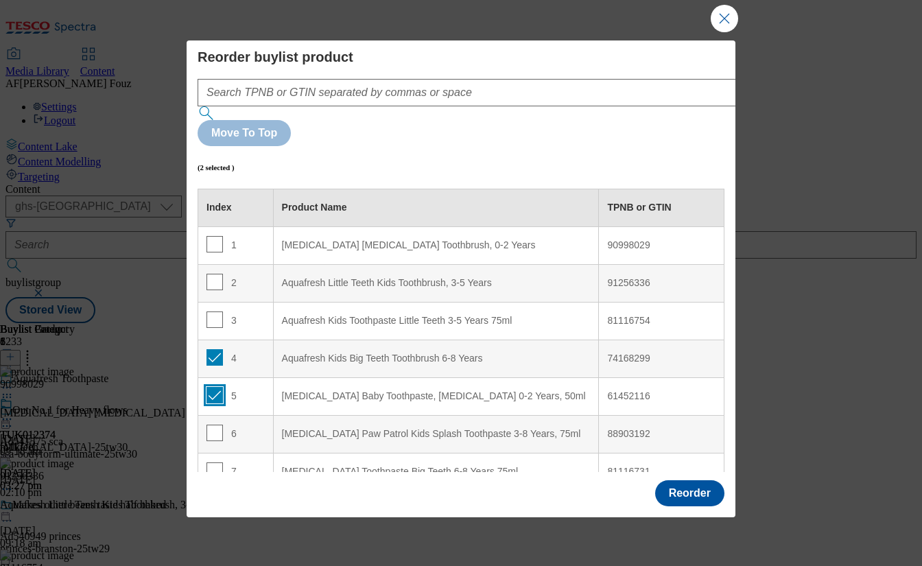
click at [219, 387] on input "Modal" at bounding box center [214, 395] width 16 height 16
checkbox input "false"
click at [213, 349] on input "Modal" at bounding box center [214, 357] width 16 height 16
checkbox input "false"
click at [209, 311] on input "Modal" at bounding box center [214, 319] width 16 height 16
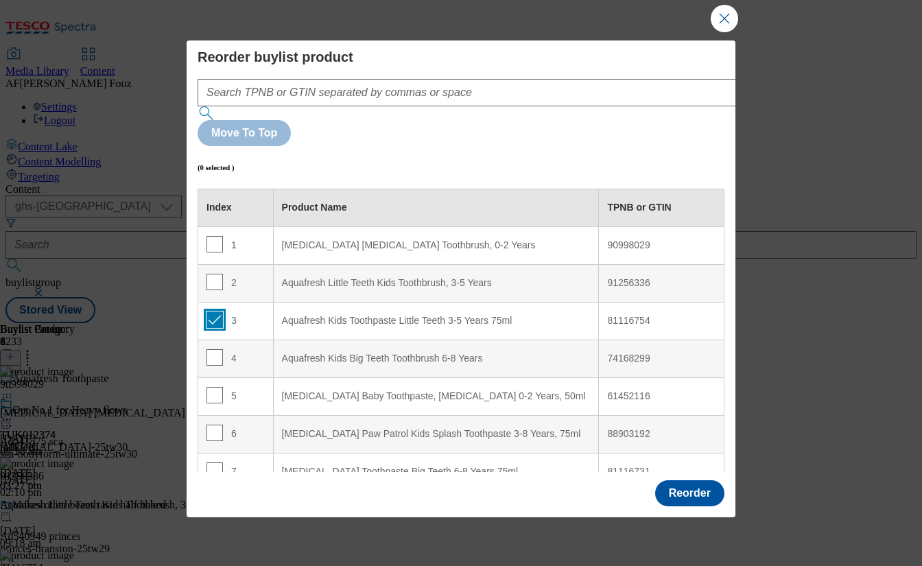
checkbox input "true"
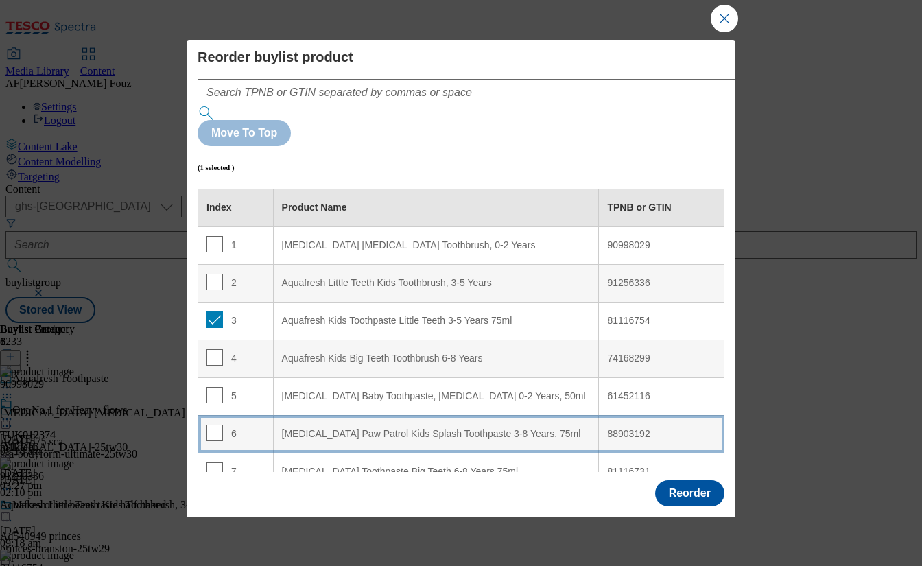
click at [285, 428] on div "Aquafresh Paw Patrol Kids Splash Toothpaste 3-8 Years, 75ml" at bounding box center [436, 434] width 309 height 12
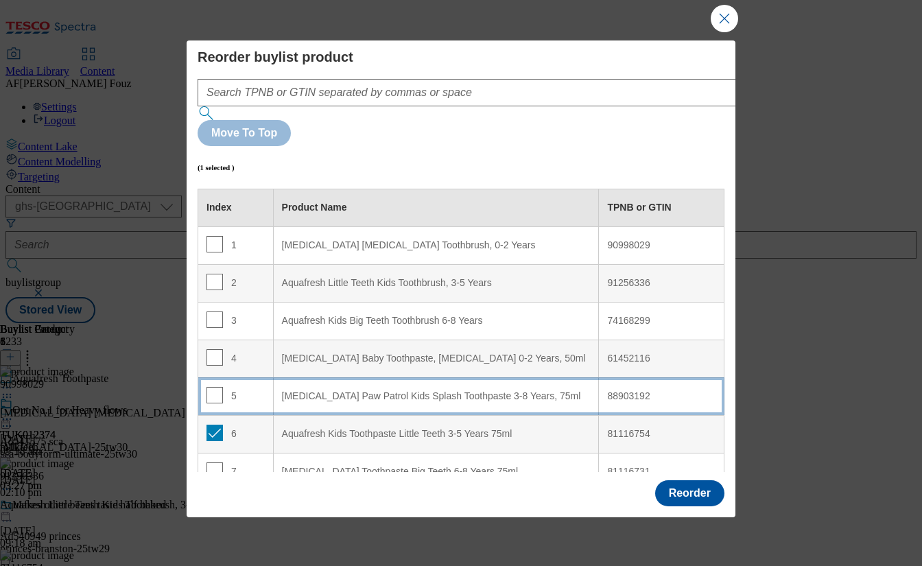
click at [424, 390] on div "Aquafresh Paw Patrol Kids Splash Toothpaste 3-8 Years, 75ml" at bounding box center [436, 396] width 309 height 12
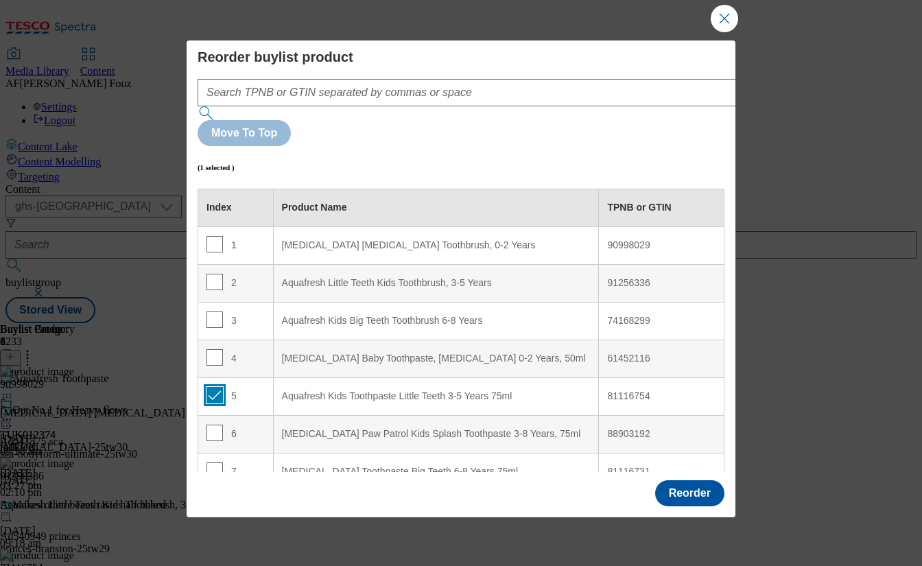
click at [217, 387] on input "Modal" at bounding box center [214, 395] width 16 height 16
checkbox input "false"
click at [218, 462] on input "Modal" at bounding box center [214, 470] width 16 height 16
checkbox input "true"
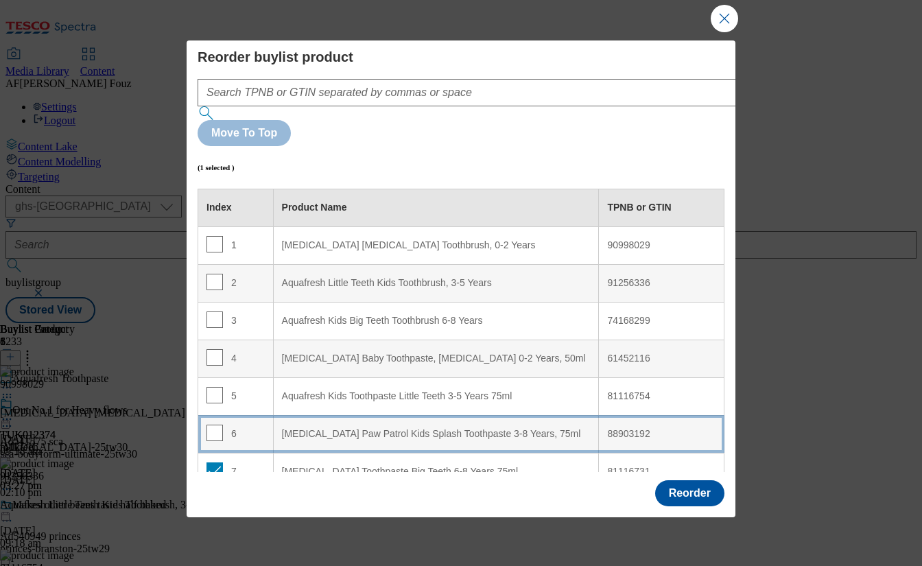
click at [411, 428] on div "Aquafresh Paw Patrol Kids Splash Toothpaste 3-8 Years, 75ml" at bounding box center [436, 434] width 309 height 12
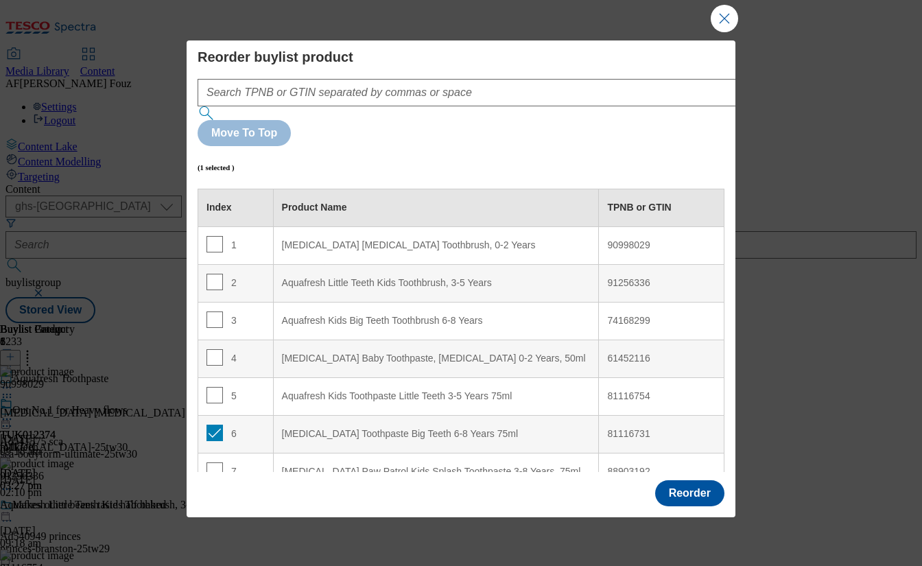
scroll to position [22, 0]
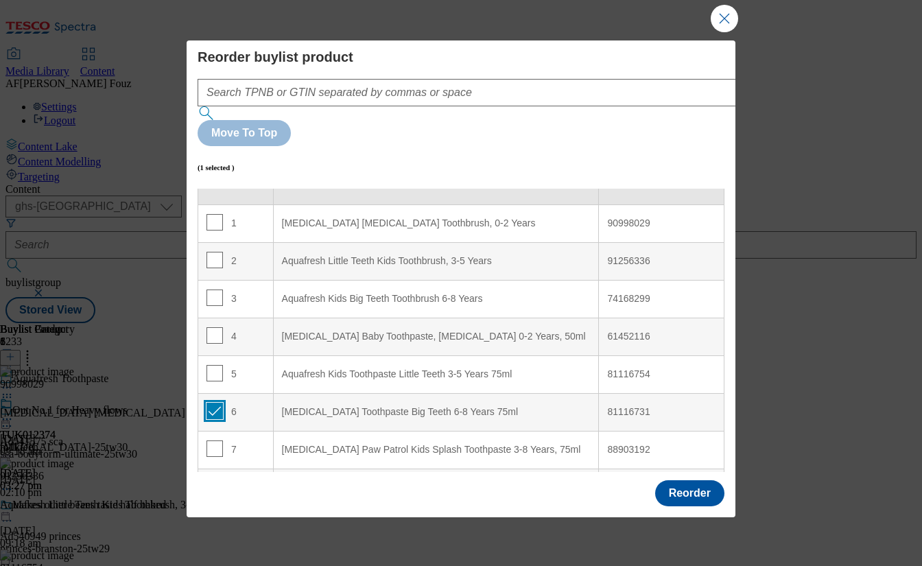
click at [215, 403] on input "Modal" at bounding box center [214, 411] width 16 height 16
checkbox input "false"
click at [213, 478] on input "Modal" at bounding box center [214, 486] width 16 height 16
checkbox input "true"
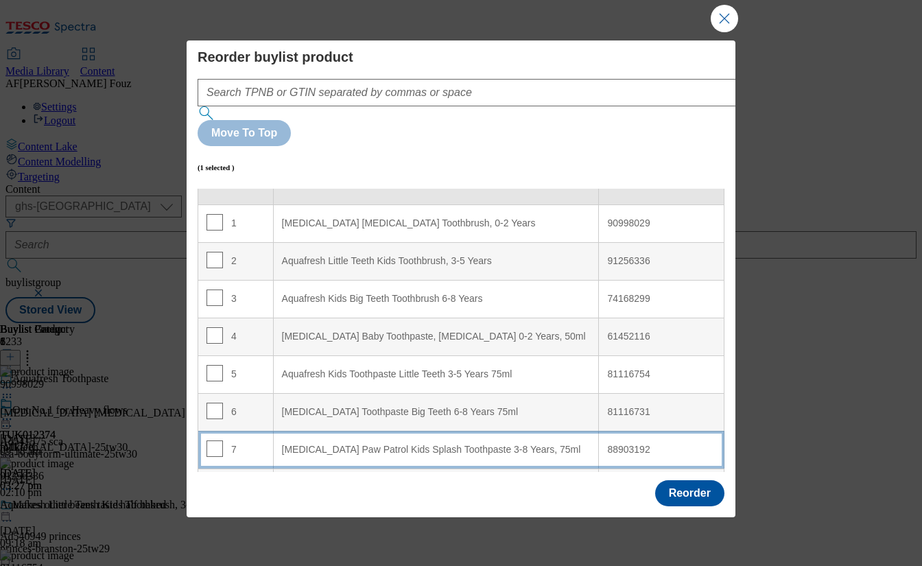
drag, startPoint x: 386, startPoint y: 398, endPoint x: 393, endPoint y: 398, distance: 6.9
click at [387, 444] on div "Aquafresh Paw Patrol Kids Splash Toothpaste 3-8 Years, 75ml" at bounding box center [436, 450] width 309 height 12
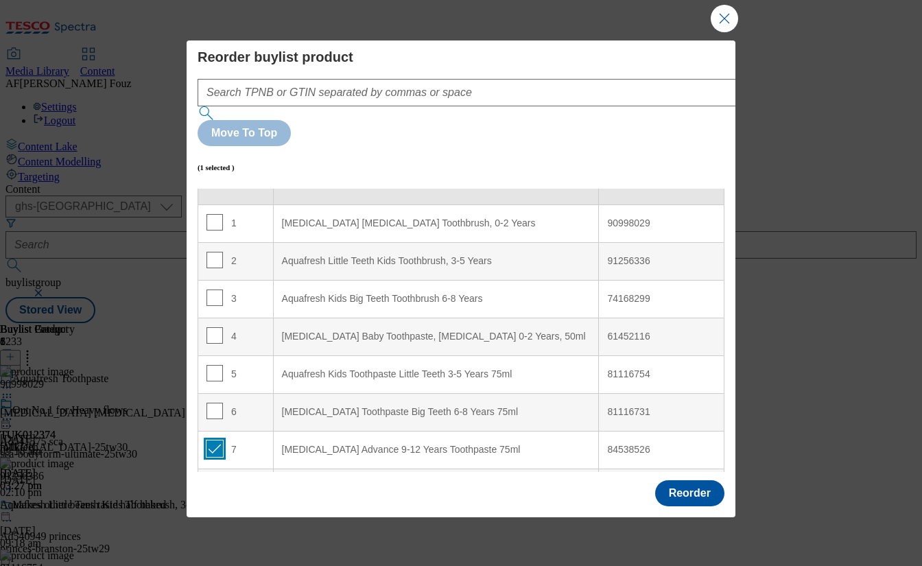
click at [211, 440] on input "Modal" at bounding box center [214, 448] width 16 height 16
checkbox input "false"
click at [691, 483] on button "Reorder" at bounding box center [689, 493] width 69 height 26
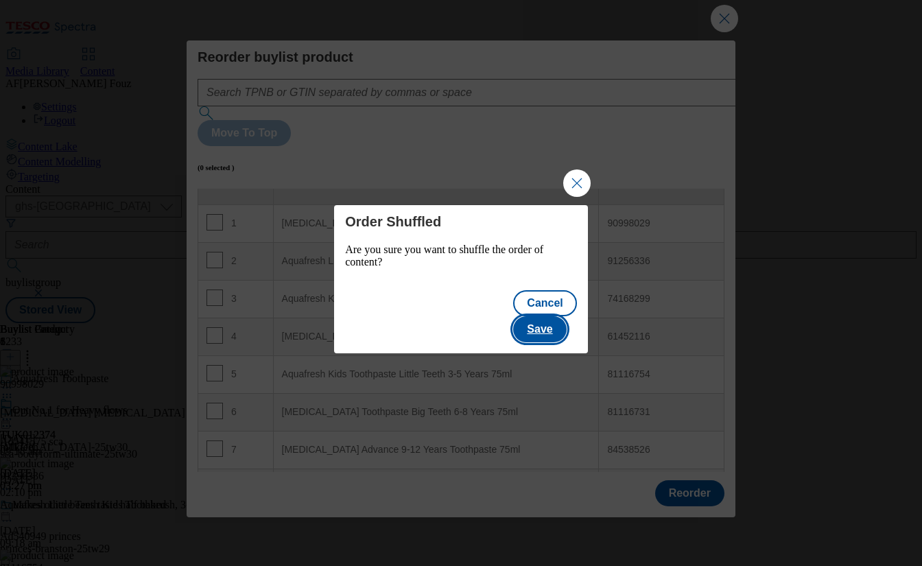
click at [556, 321] on button "Save" at bounding box center [539, 329] width 53 height 26
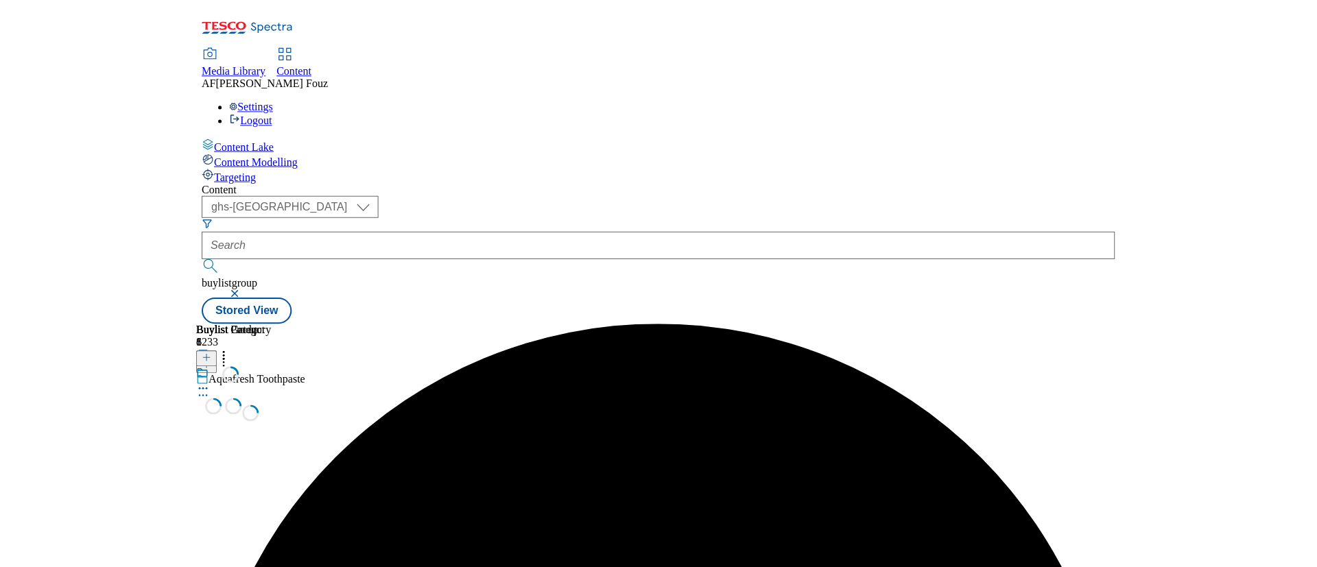
scroll to position [0, 0]
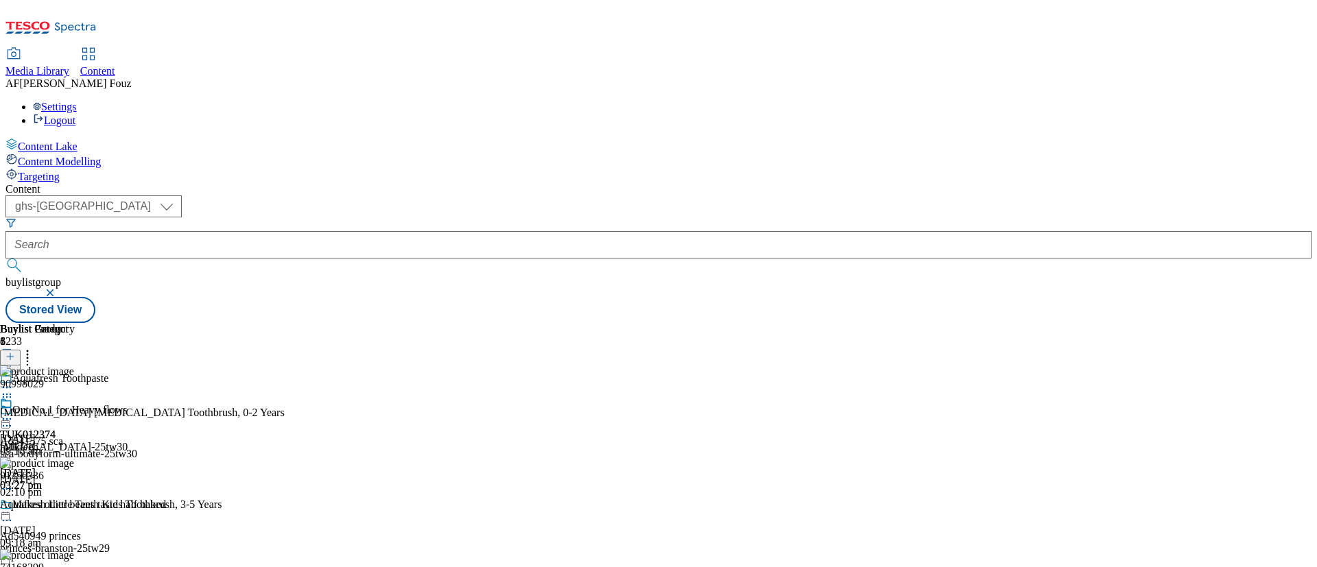
click at [14, 412] on icon at bounding box center [7, 419] width 14 height 14
click at [114, 538] on span "Open Preview Url" at bounding box center [78, 543] width 71 height 10
click at [14, 412] on icon at bounding box center [7, 419] width 14 height 14
click at [86, 566] on span "Un-publish" at bounding box center [65, 574] width 44 height 10
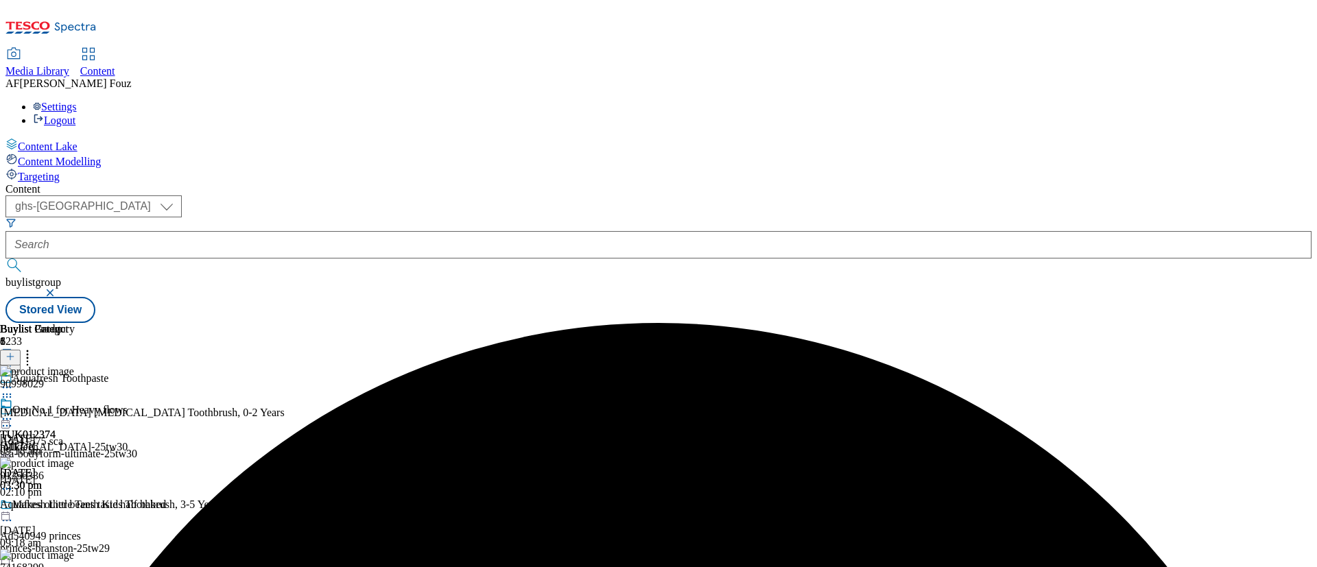
click at [14, 412] on icon at bounding box center [7, 419] width 14 height 14
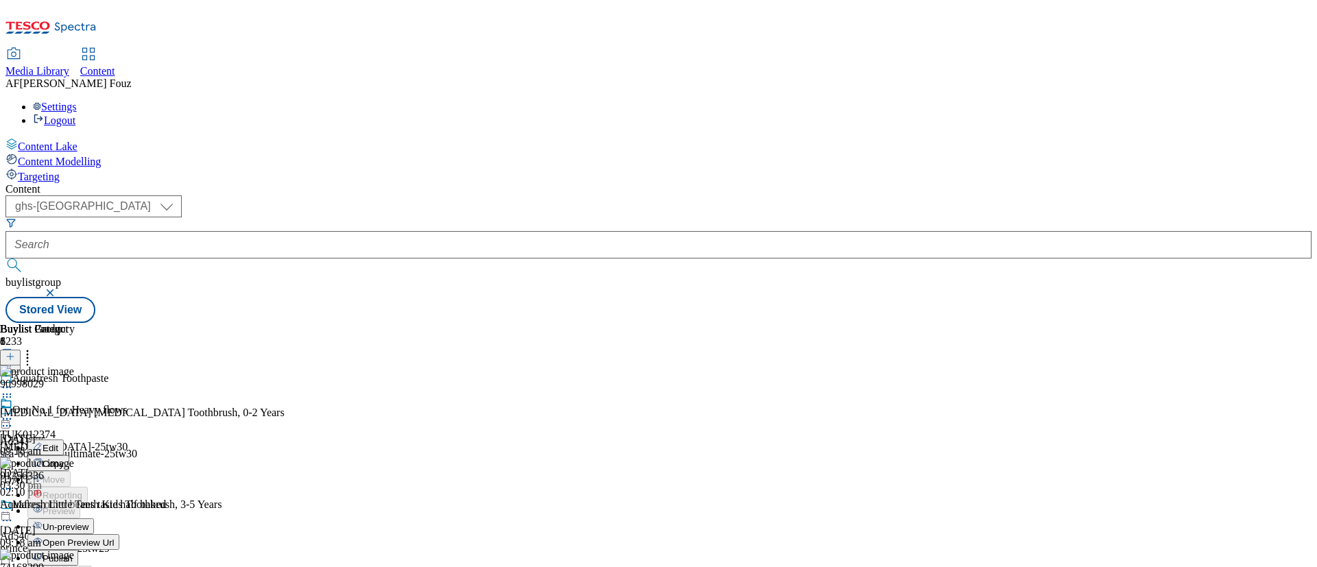
click at [88, 522] on span "Un-preview" at bounding box center [66, 527] width 46 height 10
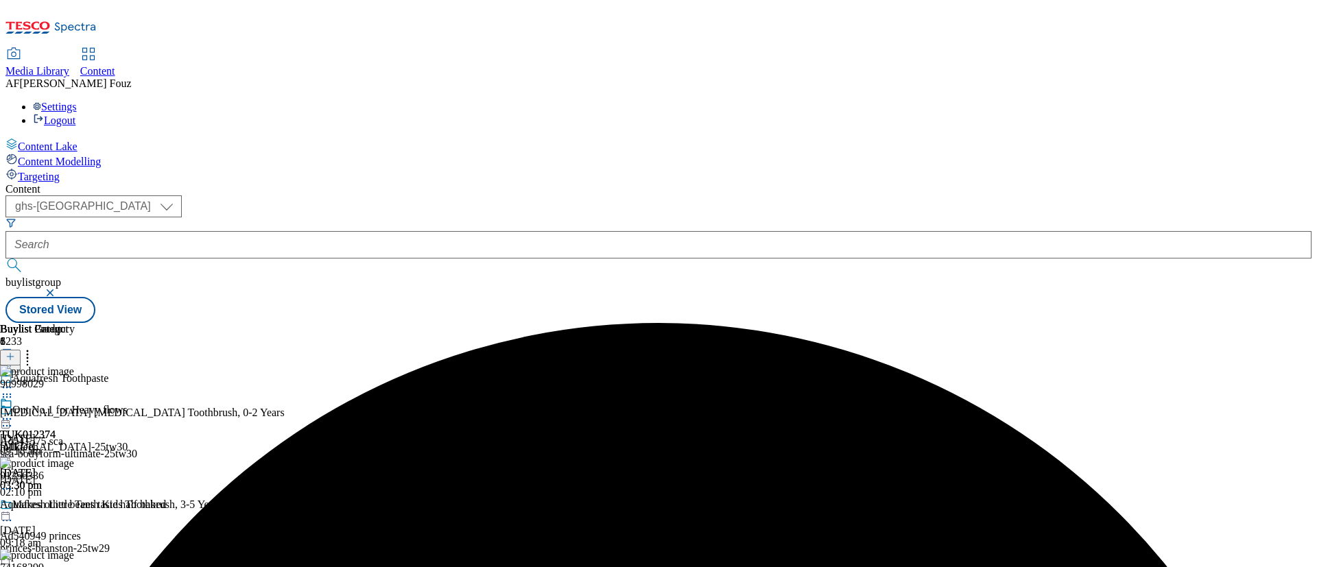
click at [14, 412] on icon at bounding box center [7, 419] width 14 height 14
click at [75, 506] on span "Preview" at bounding box center [59, 511] width 32 height 10
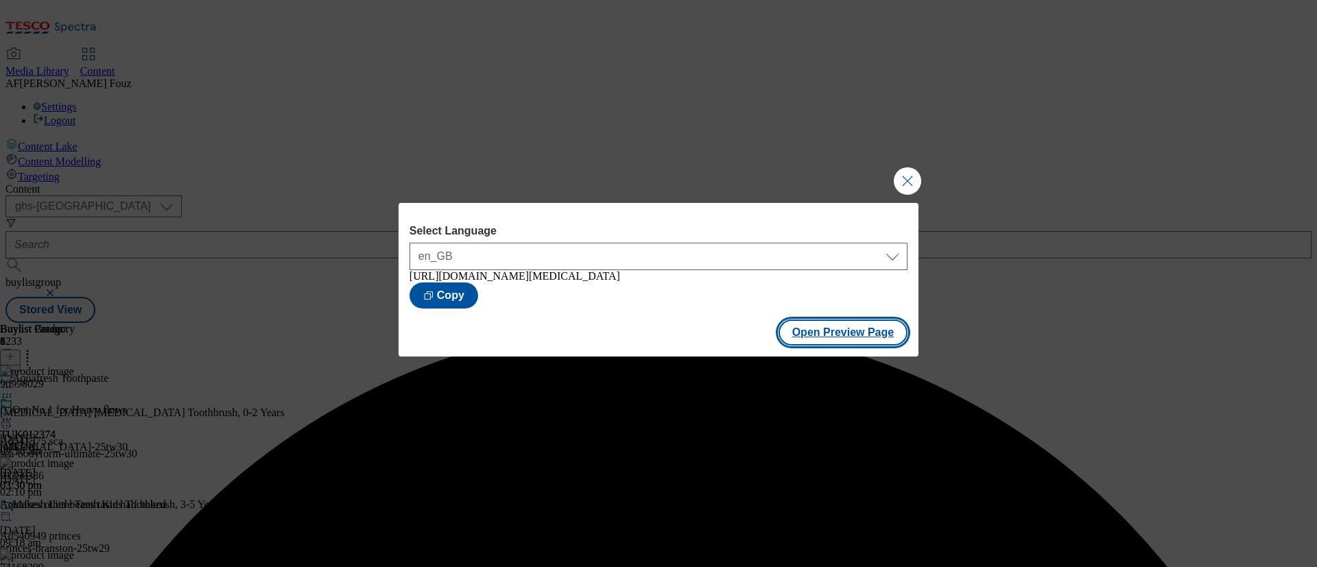
click at [861, 333] on button "Open Preview Page" at bounding box center [843, 333] width 130 height 26
click at [897, 177] on button "Close Modal" at bounding box center [906, 180] width 27 height 27
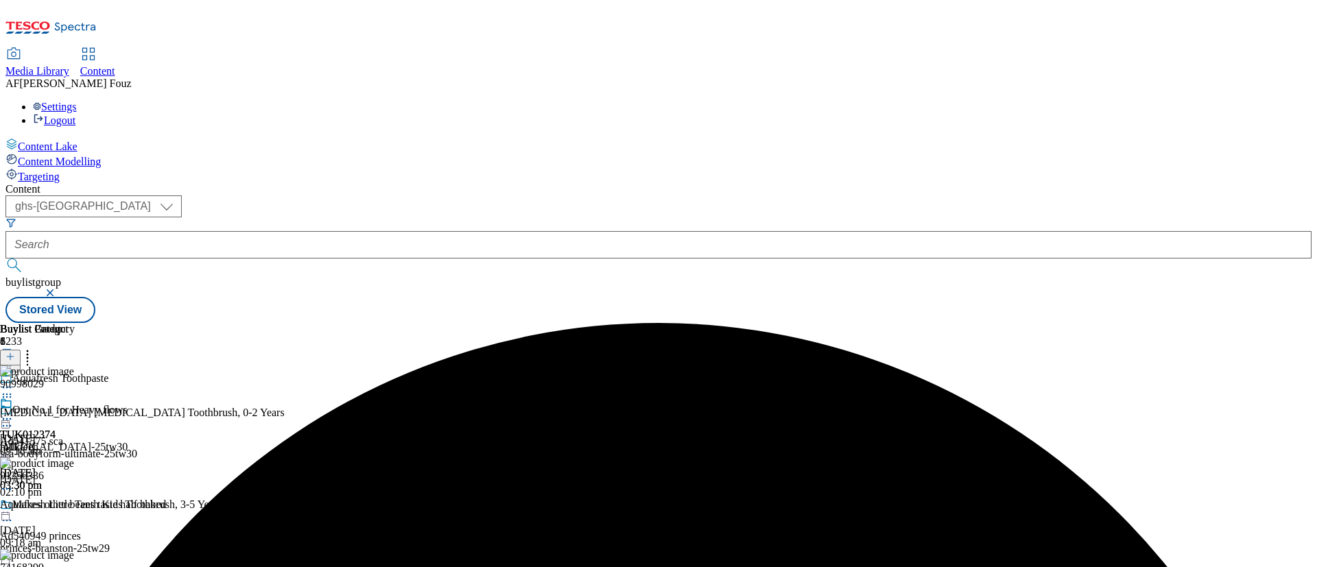
click at [75, 397] on div at bounding box center [37, 413] width 75 height 32
click at [14, 412] on icon at bounding box center [7, 419] width 14 height 14
click at [78, 550] on button "Publish" at bounding box center [52, 558] width 51 height 16
